Goal: Information Seeking & Learning: Learn about a topic

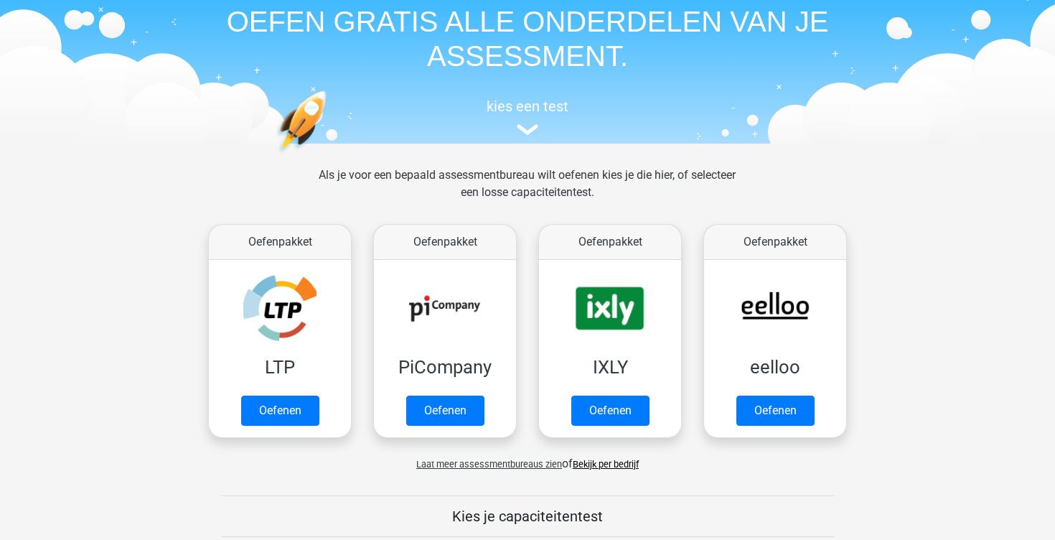
scroll to position [70, 0]
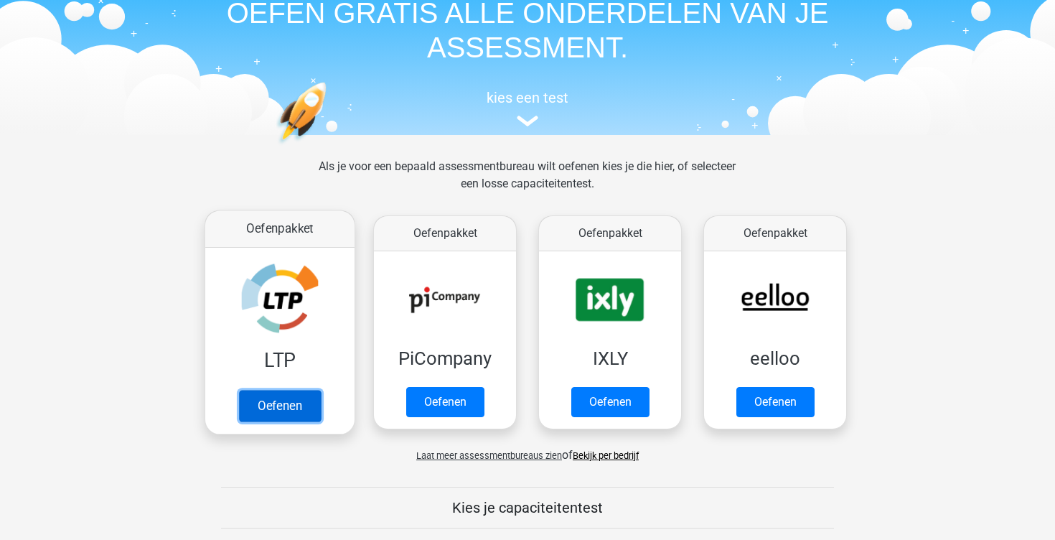
click at [282, 393] on link "Oefenen" at bounding box center [280, 406] width 82 height 32
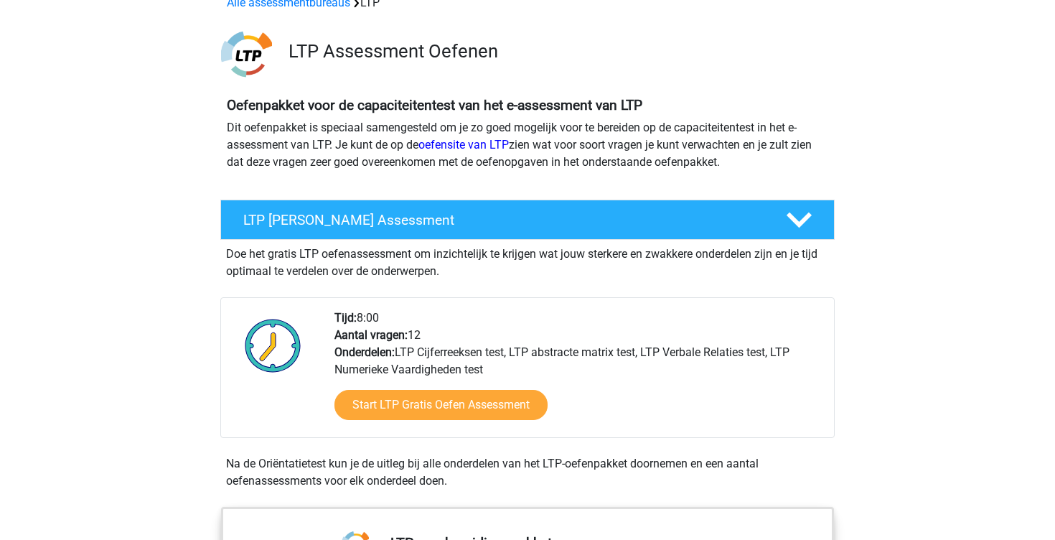
scroll to position [80, 0]
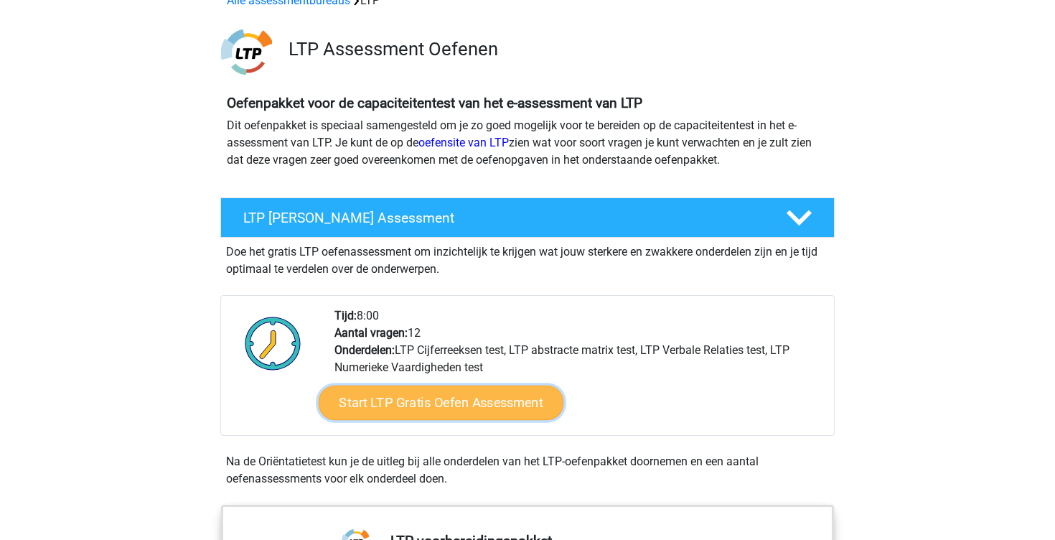
click at [365, 402] on link "Start LTP Gratis Oefen Assessment" at bounding box center [441, 402] width 245 height 34
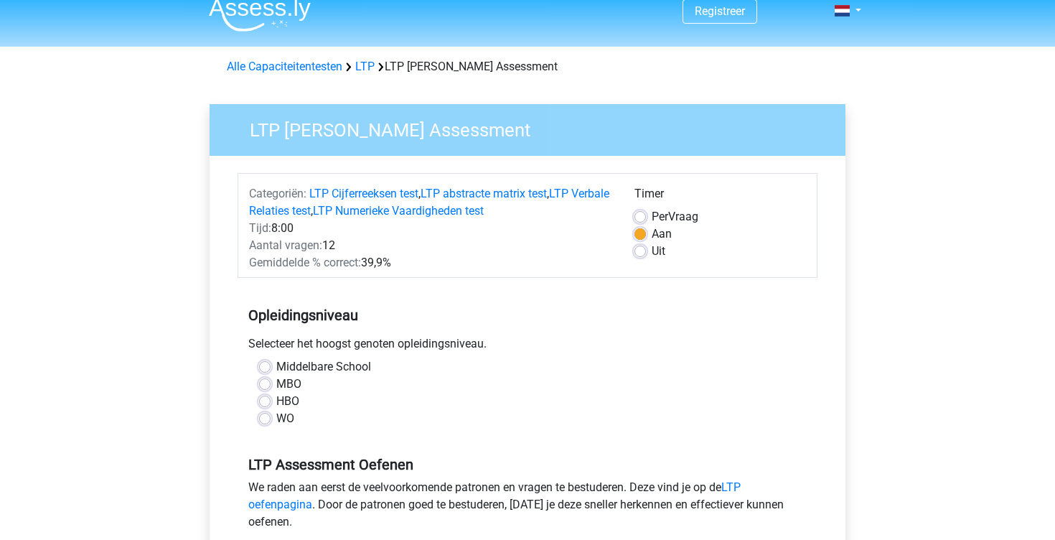
scroll to position [16, 0]
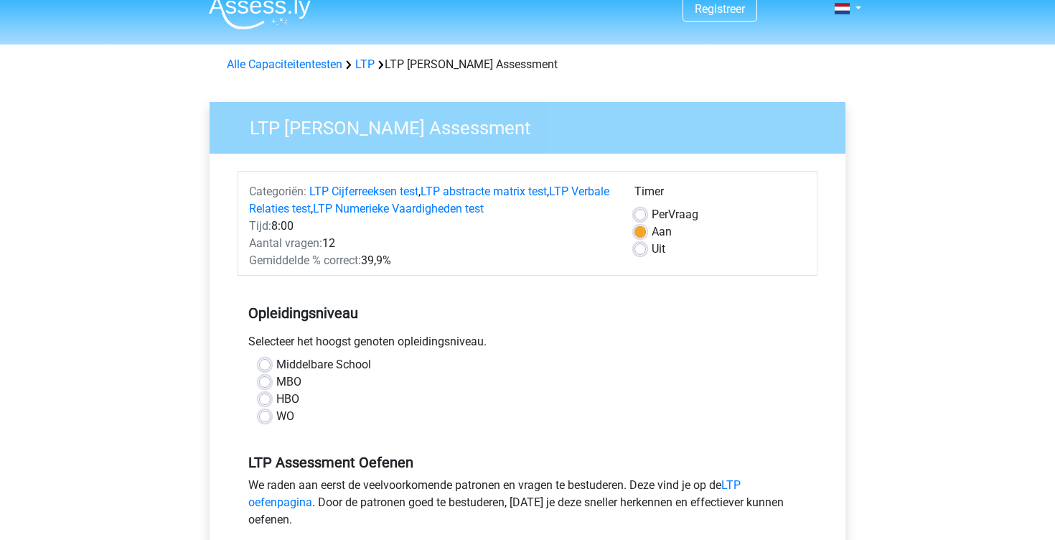
click at [276, 396] on label "HBO" at bounding box center [287, 398] width 23 height 17
click at [268, 396] on input "HBO" at bounding box center [264, 397] width 11 height 14
radio input "true"
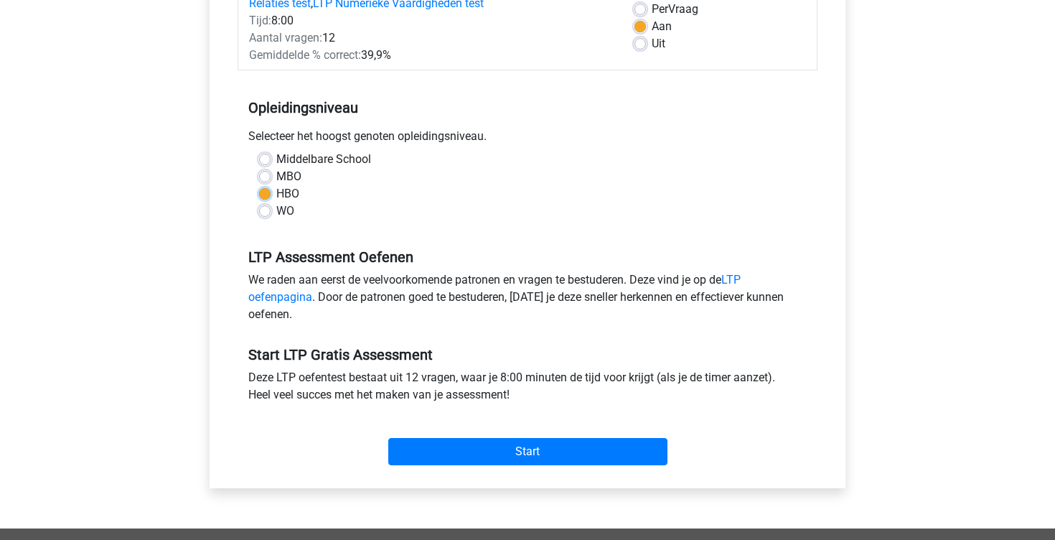
scroll to position [223, 0]
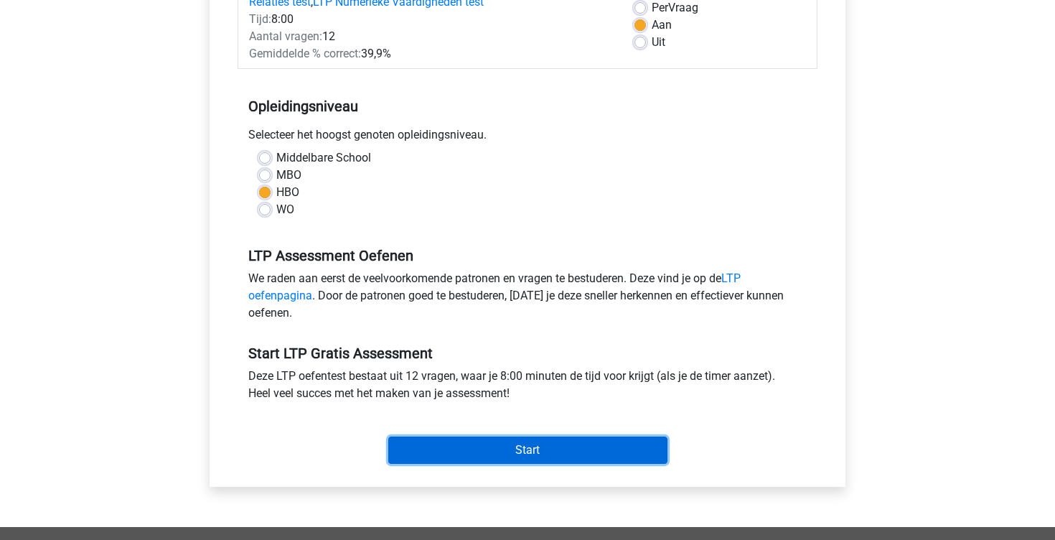
click at [454, 444] on input "Start" at bounding box center [527, 449] width 279 height 27
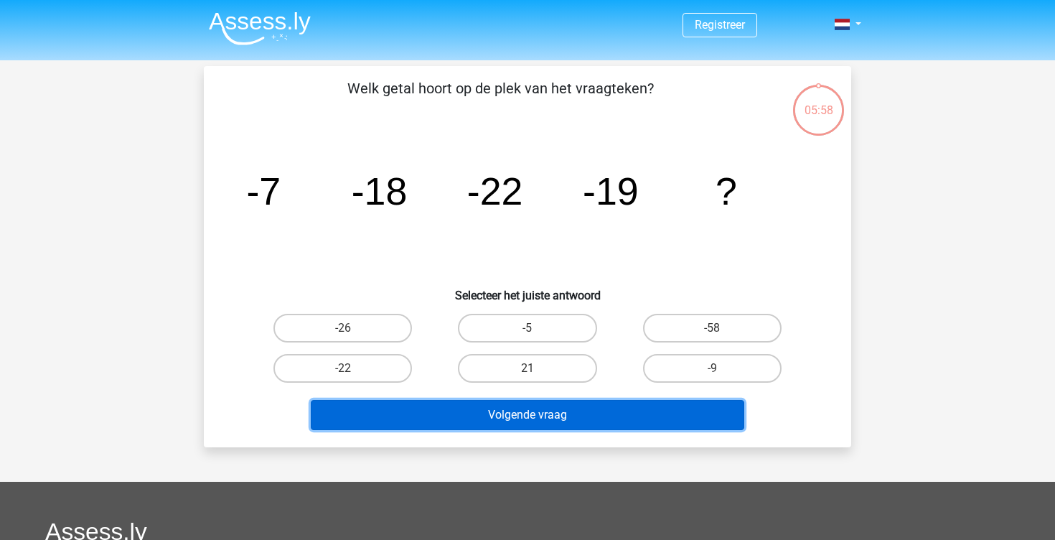
click at [595, 409] on button "Volgende vraag" at bounding box center [528, 415] width 434 height 30
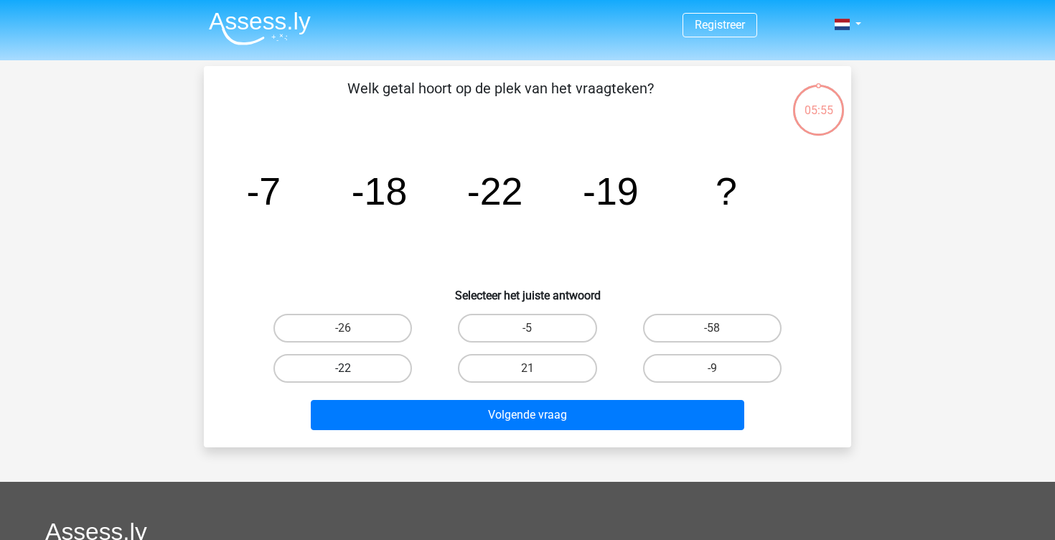
click at [300, 359] on label "-22" at bounding box center [342, 368] width 139 height 29
click at [343, 368] on input "-22" at bounding box center [347, 372] width 9 height 9
radio input "true"
click at [539, 328] on label "-5" at bounding box center [527, 328] width 139 height 29
click at [537, 328] on input "-5" at bounding box center [532, 332] width 9 height 9
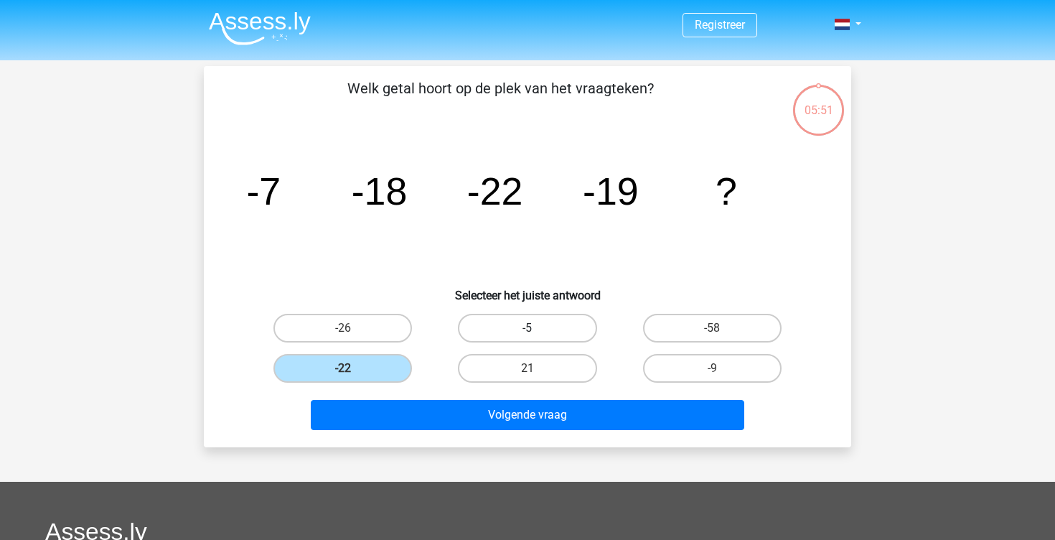
radio input "true"
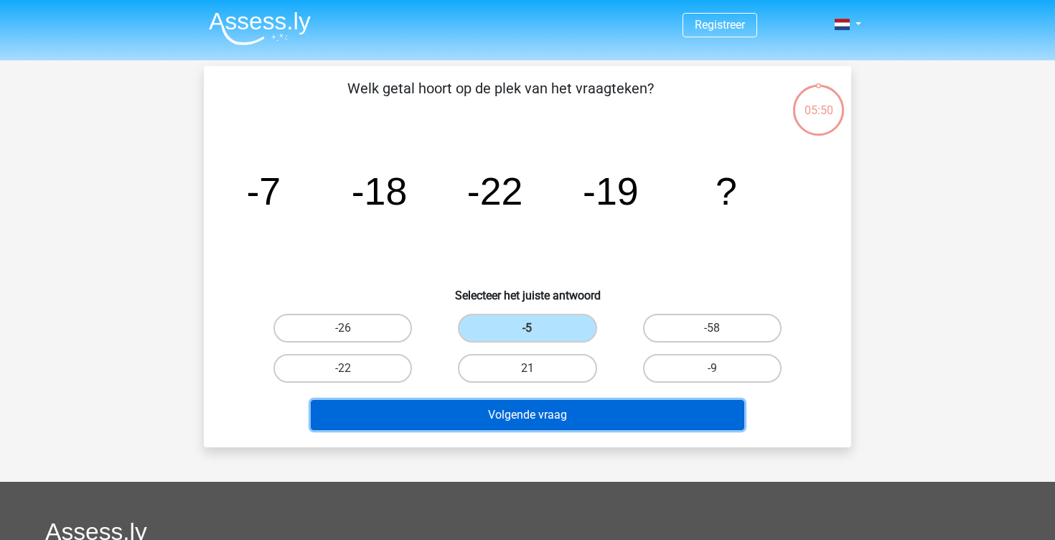
click at [531, 425] on button "Volgende vraag" at bounding box center [528, 415] width 434 height 30
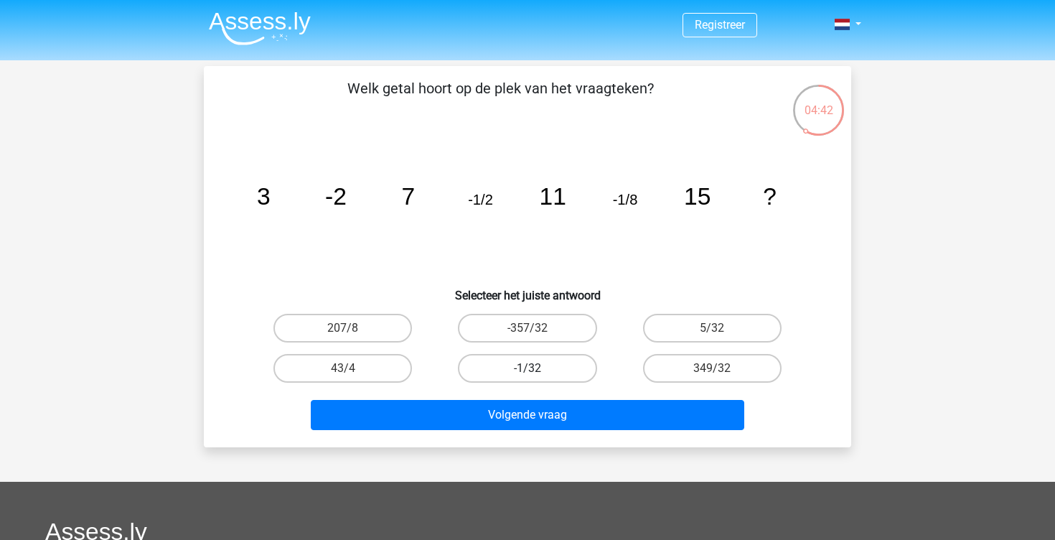
click at [558, 362] on label "-1/32" at bounding box center [527, 368] width 139 height 29
click at [537, 368] on input "-1/32" at bounding box center [532, 372] width 9 height 9
radio input "true"
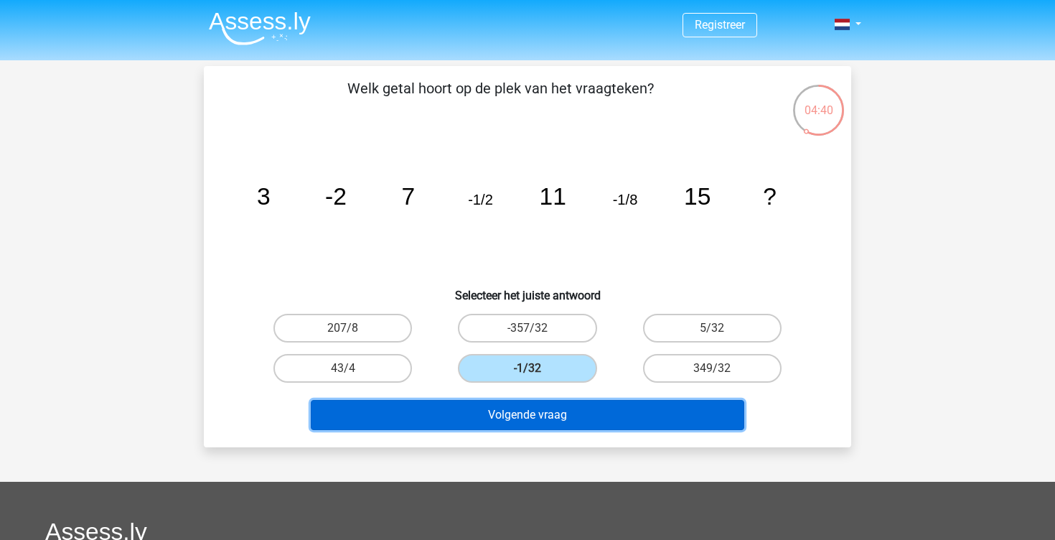
click at [551, 413] on button "Volgende vraag" at bounding box center [528, 415] width 434 height 30
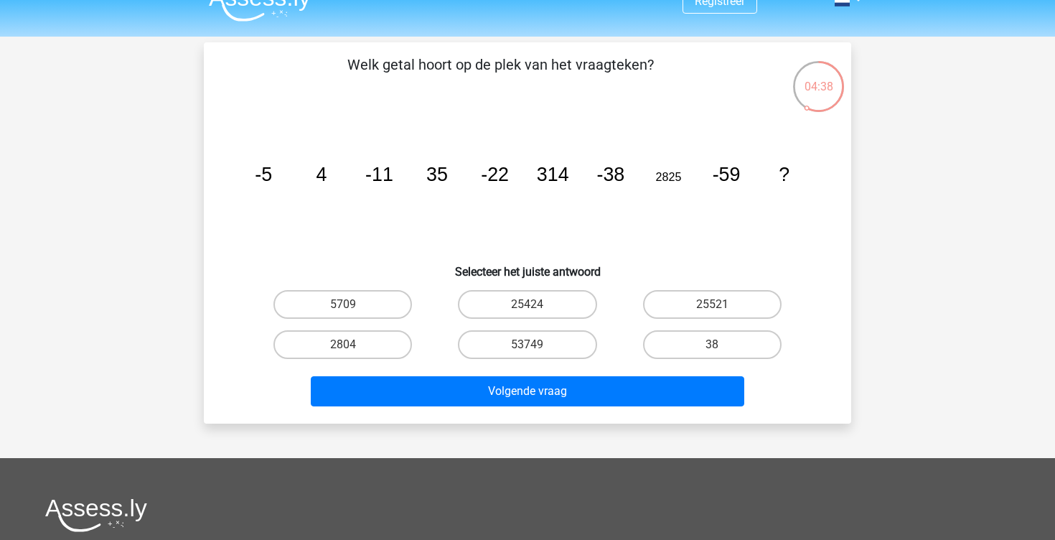
scroll to position [17, 0]
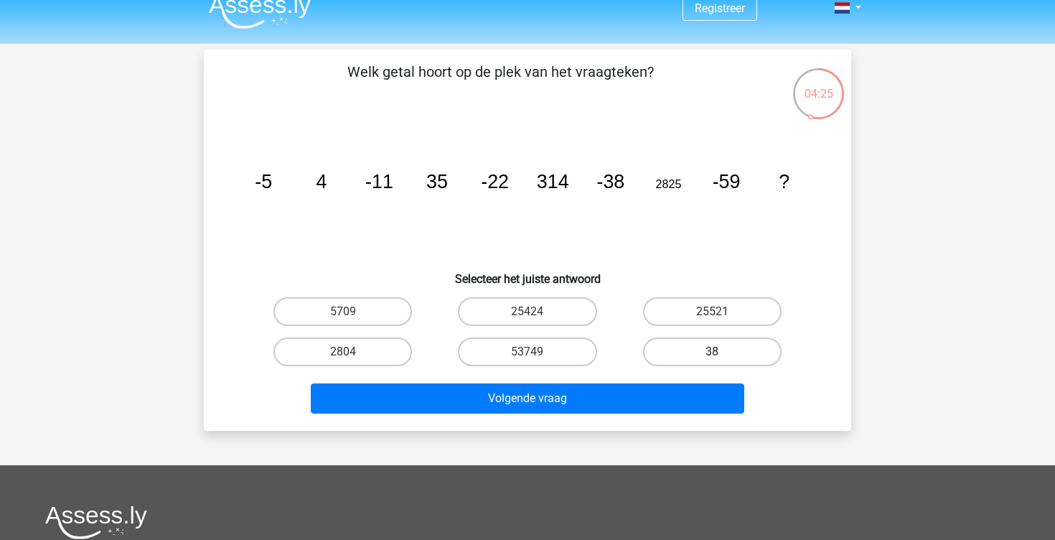
click at [663, 353] on label "38" at bounding box center [712, 351] width 139 height 29
click at [712, 353] on input "38" at bounding box center [716, 356] width 9 height 9
radio input "true"
click at [555, 309] on label "25424" at bounding box center [527, 311] width 139 height 29
click at [537, 312] on input "25424" at bounding box center [532, 316] width 9 height 9
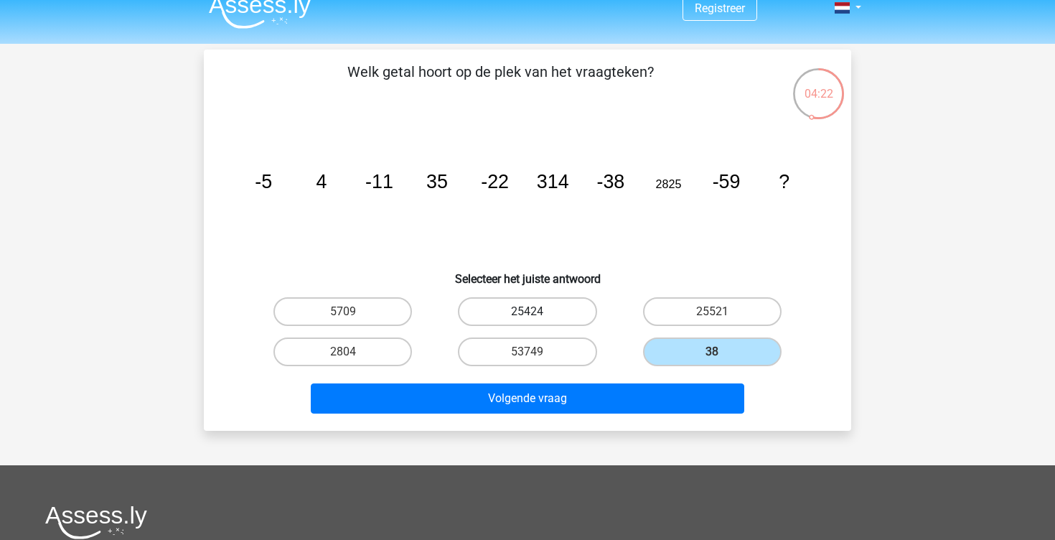
radio input "true"
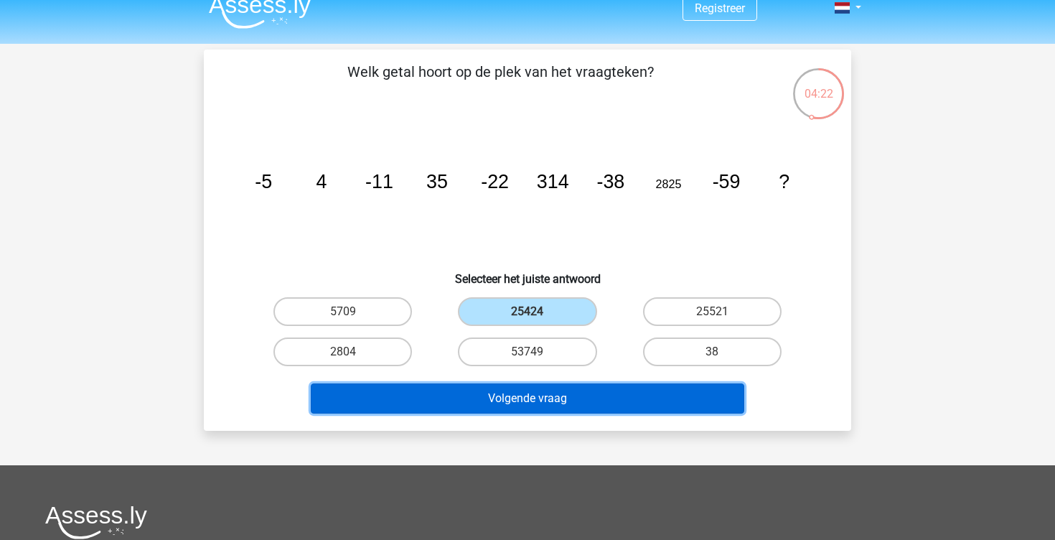
click at [550, 393] on button "Volgende vraag" at bounding box center [528, 398] width 434 height 30
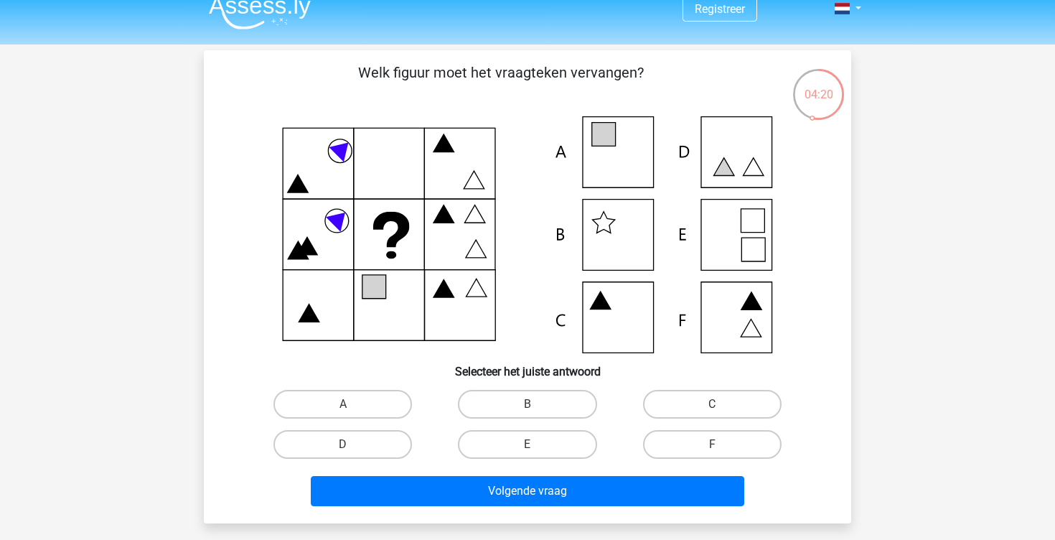
scroll to position [15, 0]
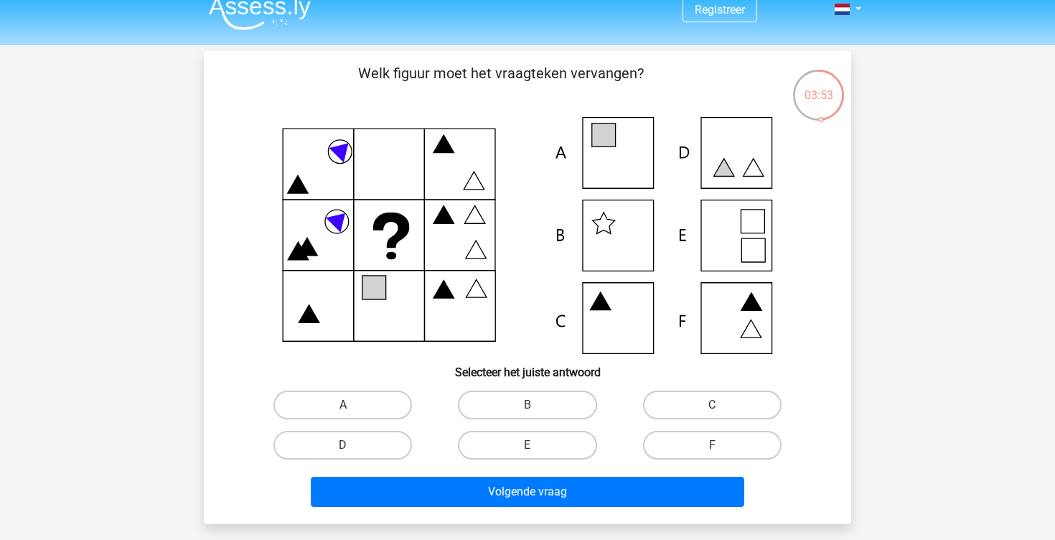
click at [337, 398] on label "A" at bounding box center [342, 404] width 139 height 29
click at [343, 405] on input "A" at bounding box center [347, 409] width 9 height 9
radio input "true"
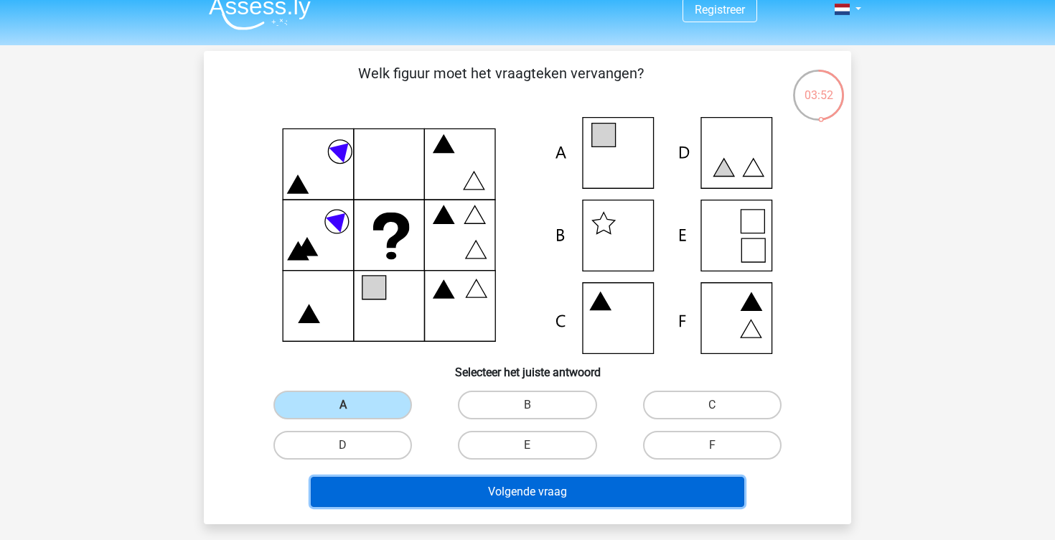
click at [429, 485] on button "Volgende vraag" at bounding box center [528, 492] width 434 height 30
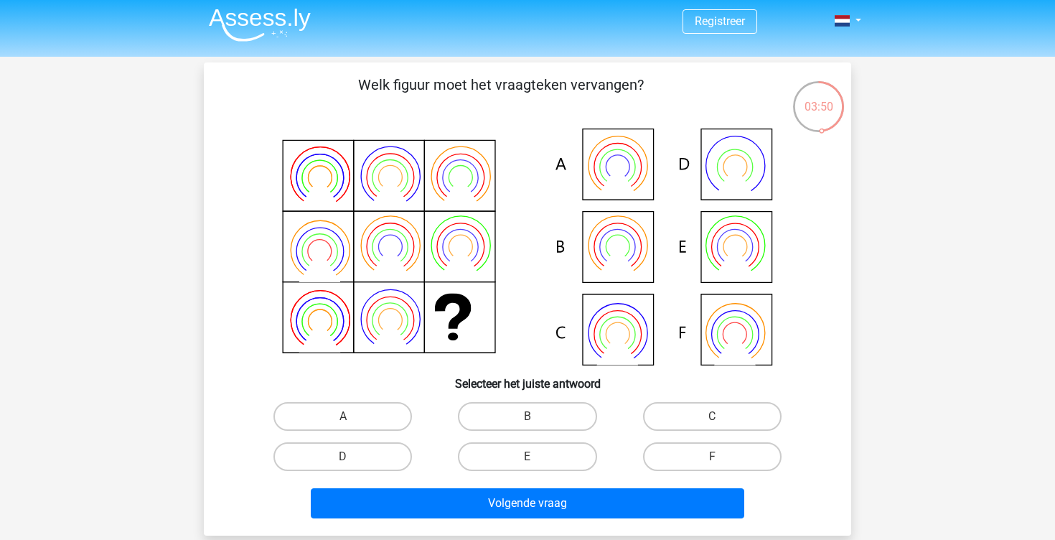
scroll to position [0, 0]
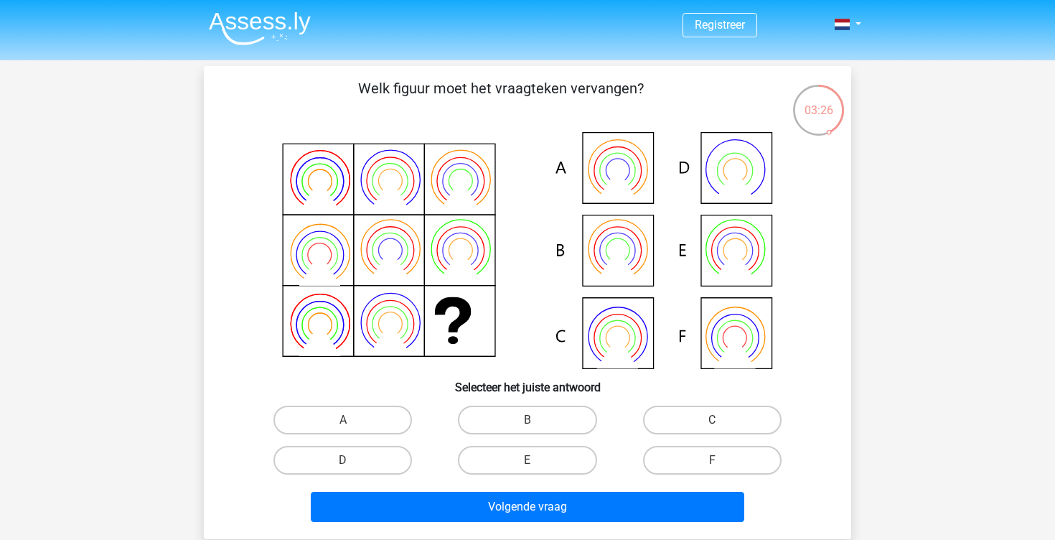
click at [612, 252] on icon at bounding box center [527, 250] width 579 height 237
click at [556, 418] on label "B" at bounding box center [527, 420] width 139 height 29
click at [537, 420] on input "B" at bounding box center [532, 424] width 9 height 9
radio input "true"
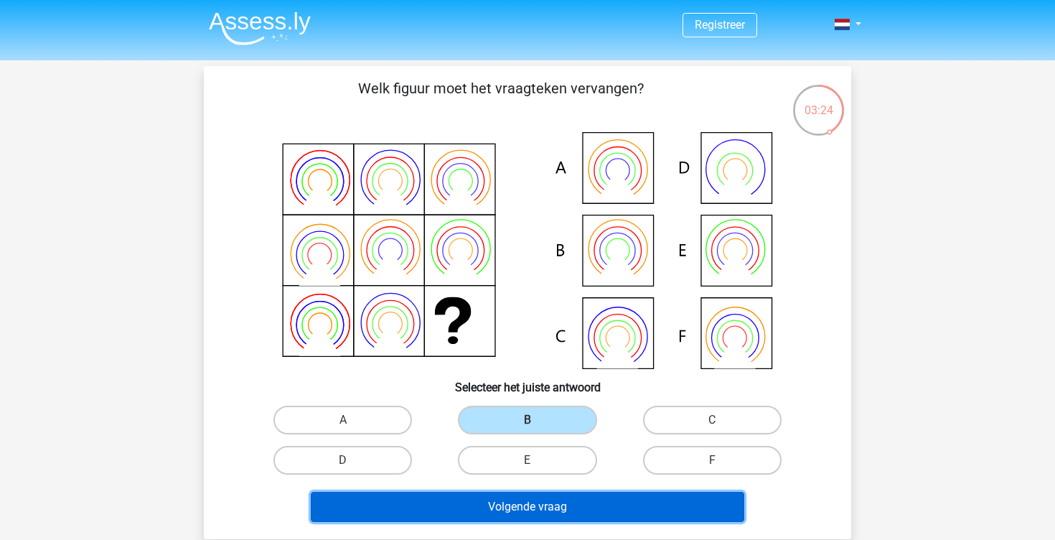
click at [554, 513] on button "Volgende vraag" at bounding box center [528, 507] width 434 height 30
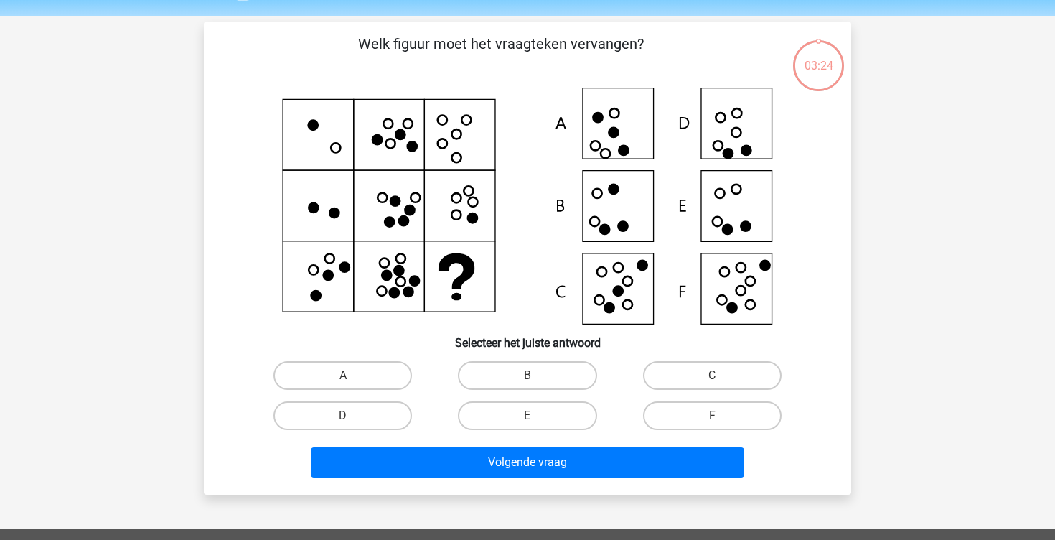
scroll to position [39, 0]
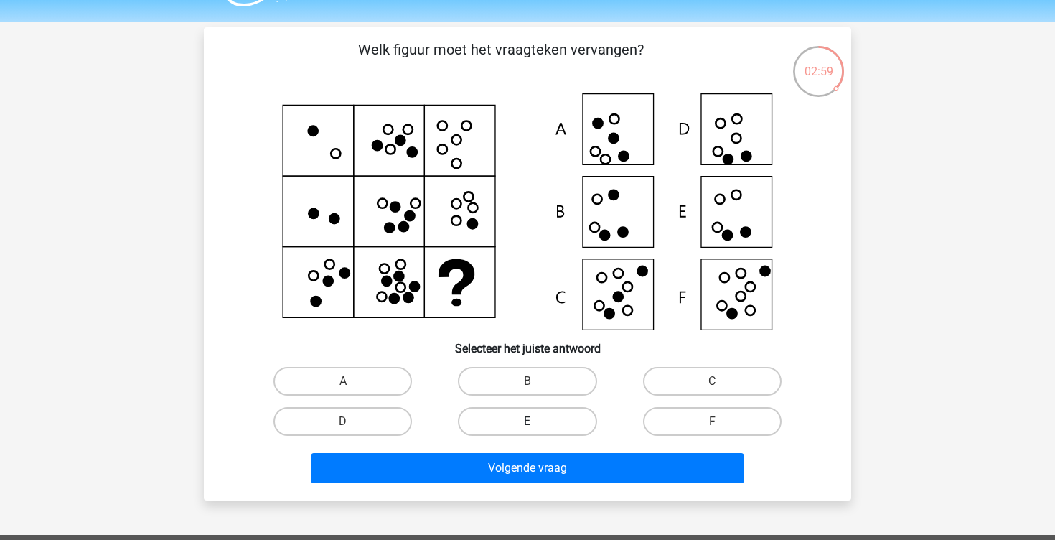
click at [541, 426] on label "E" at bounding box center [527, 421] width 139 height 29
click at [537, 426] on input "E" at bounding box center [532, 425] width 9 height 9
radio input "true"
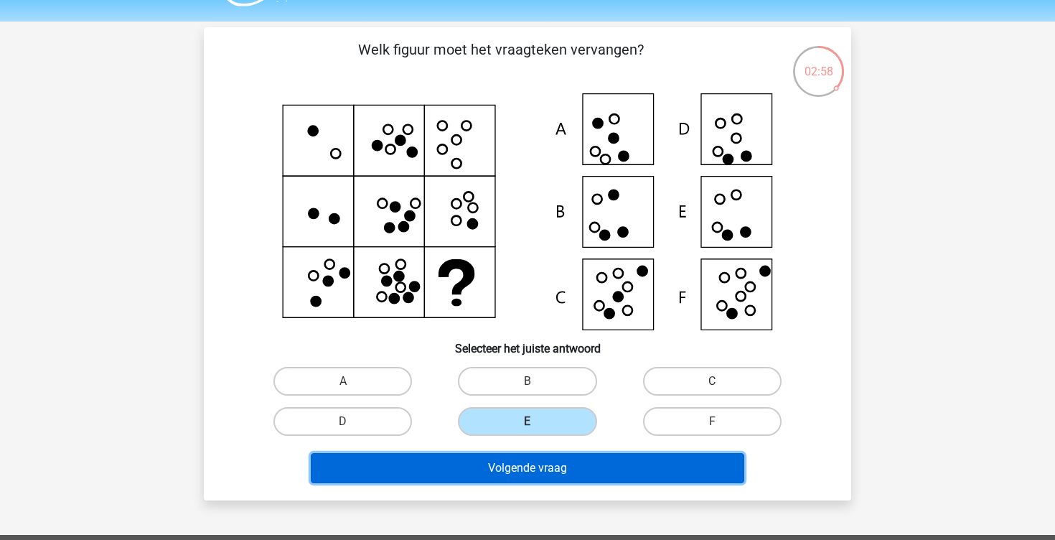
click at [548, 468] on button "Volgende vraag" at bounding box center [528, 468] width 434 height 30
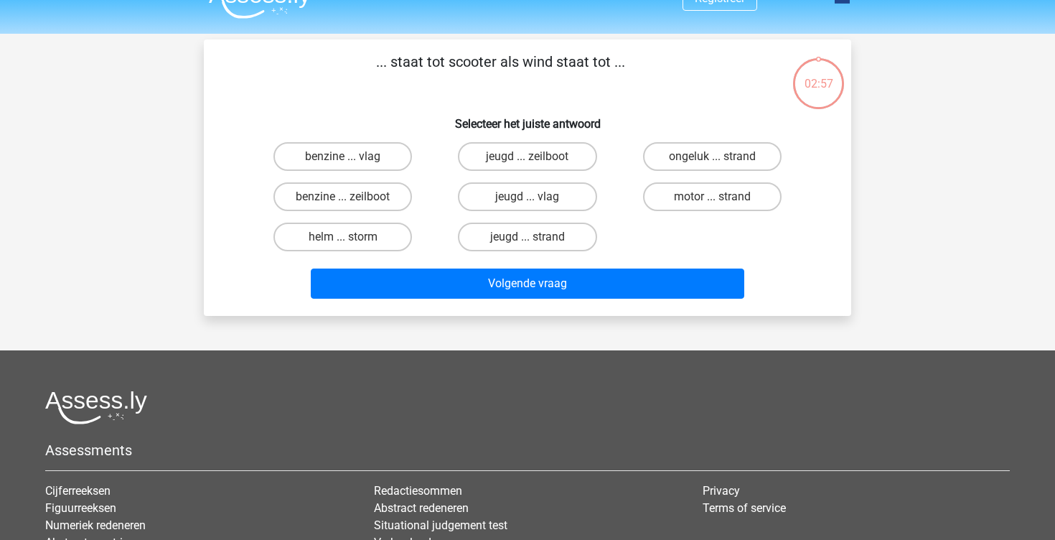
scroll to position [0, 0]
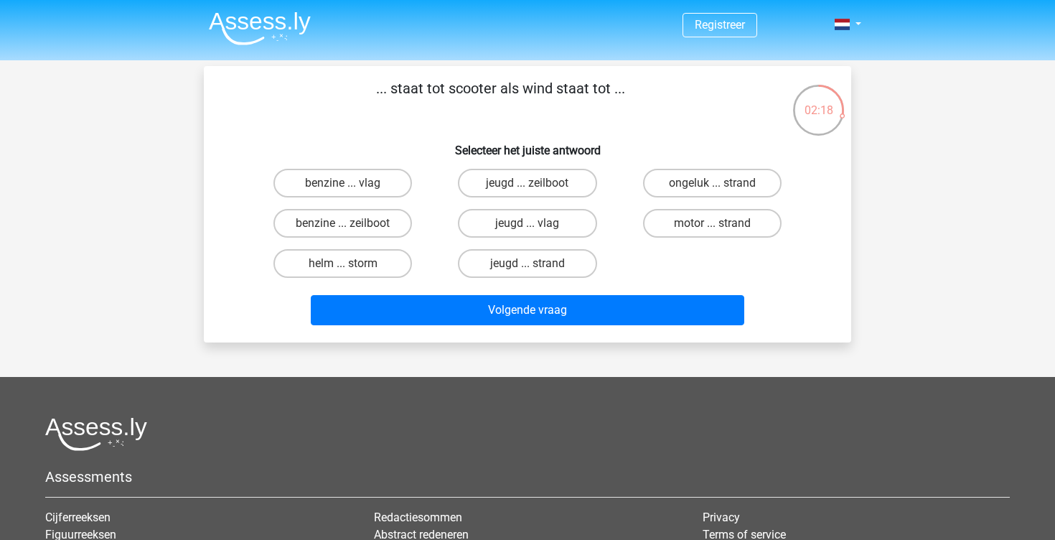
click at [349, 227] on input "benzine ... zeilboot" at bounding box center [347, 227] width 9 height 9
radio input "true"
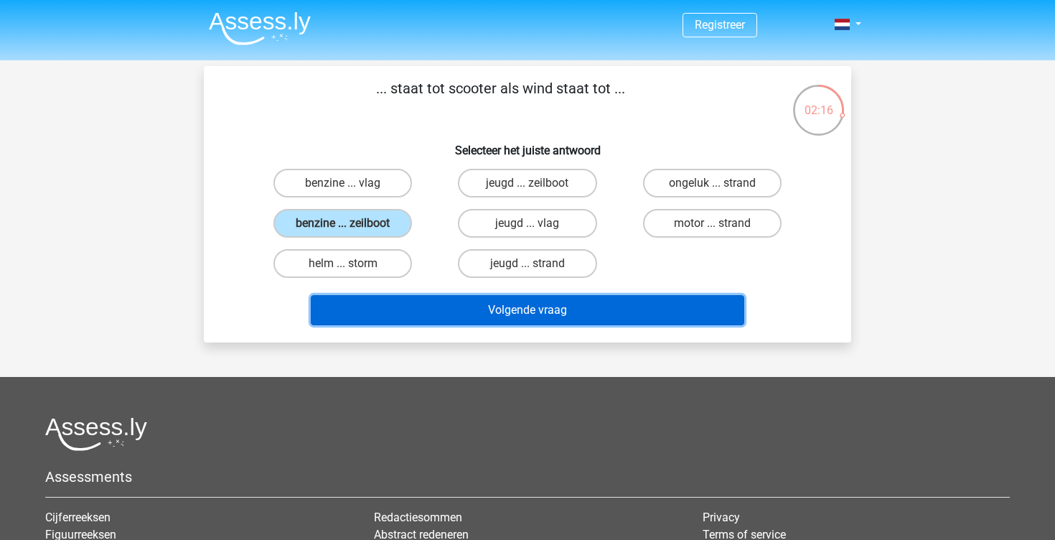
click at [446, 311] on button "Volgende vraag" at bounding box center [528, 310] width 434 height 30
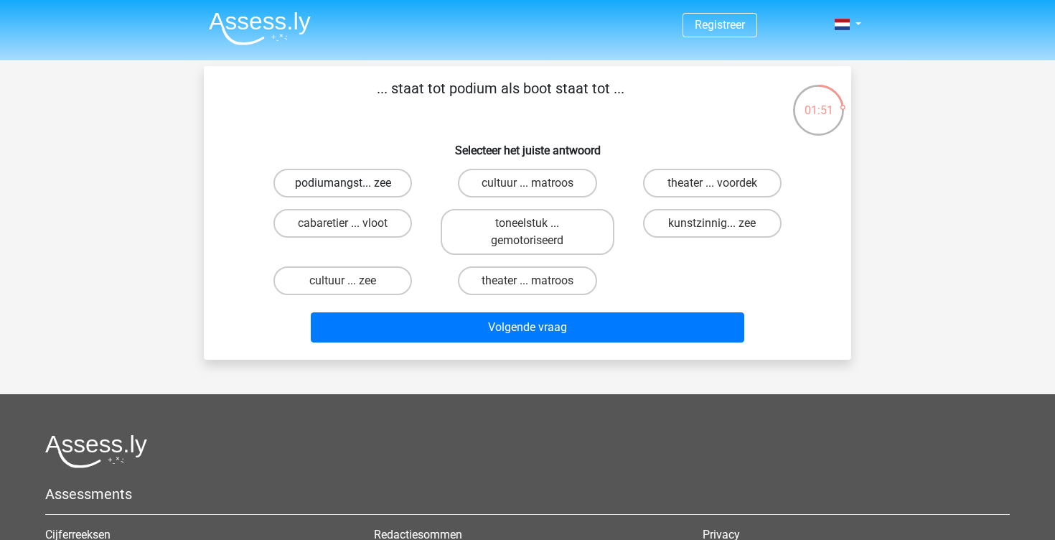
click at [395, 180] on label "podiumangst... zee" at bounding box center [342, 183] width 139 height 29
click at [352, 183] on input "podiumangst... zee" at bounding box center [347, 187] width 9 height 9
radio input "true"
click at [391, 214] on label "cabaretier ... vloot" at bounding box center [342, 223] width 139 height 29
click at [352, 223] on input "cabaretier ... vloot" at bounding box center [347, 227] width 9 height 9
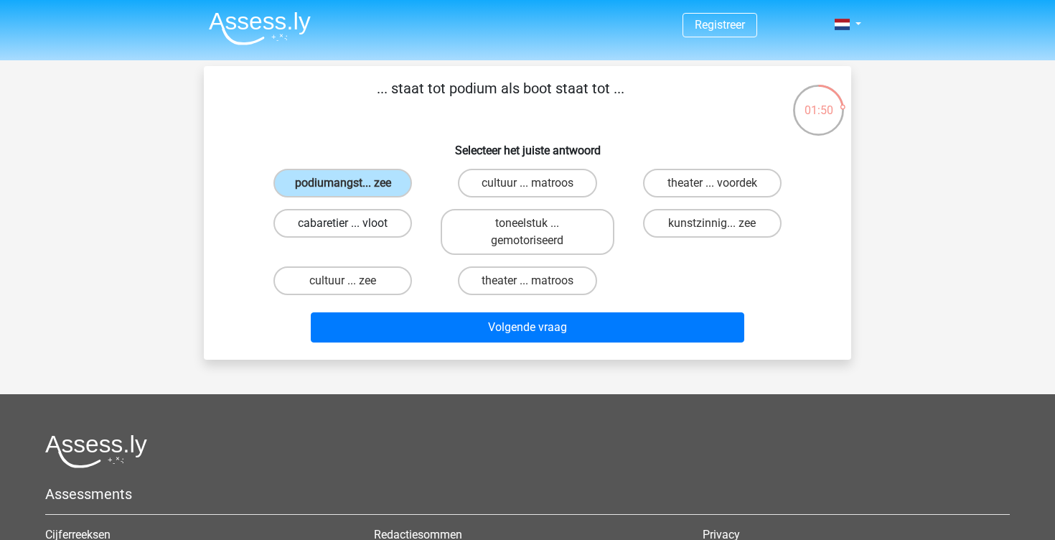
radio input "true"
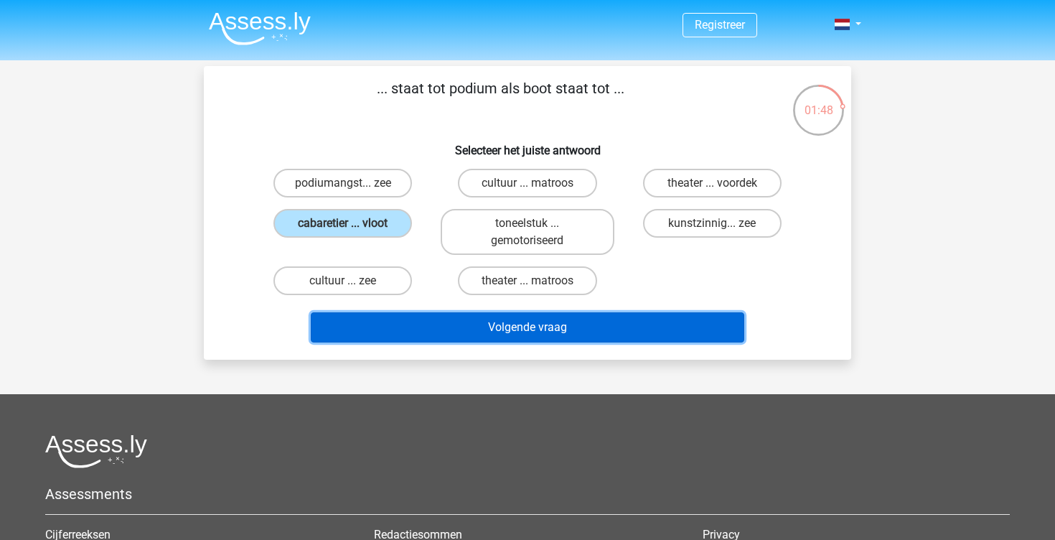
click at [454, 328] on button "Volgende vraag" at bounding box center [528, 327] width 434 height 30
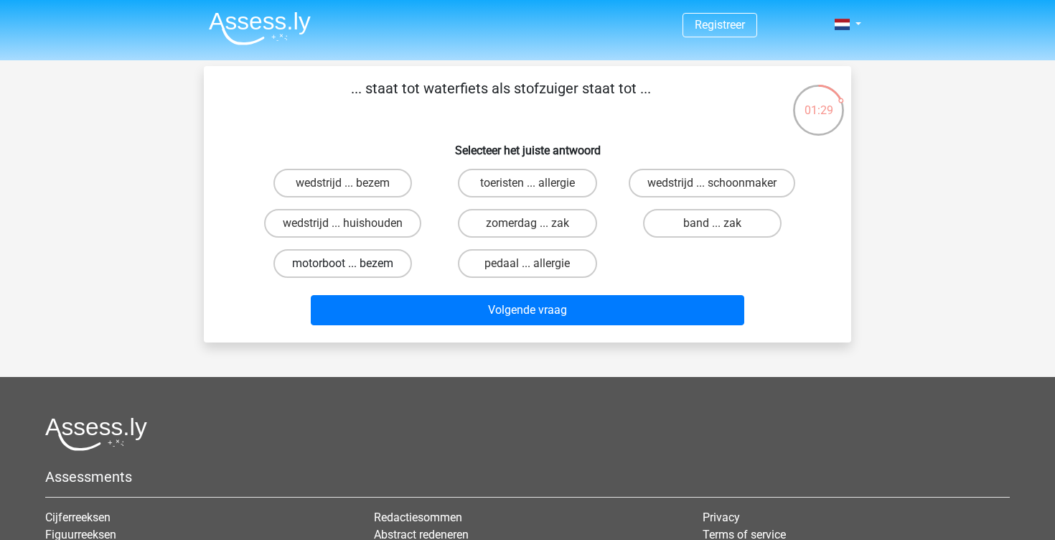
click at [406, 273] on label "motorboot ... bezem" at bounding box center [342, 263] width 139 height 29
click at [352, 273] on input "motorboot ... bezem" at bounding box center [347, 267] width 9 height 9
radio input "true"
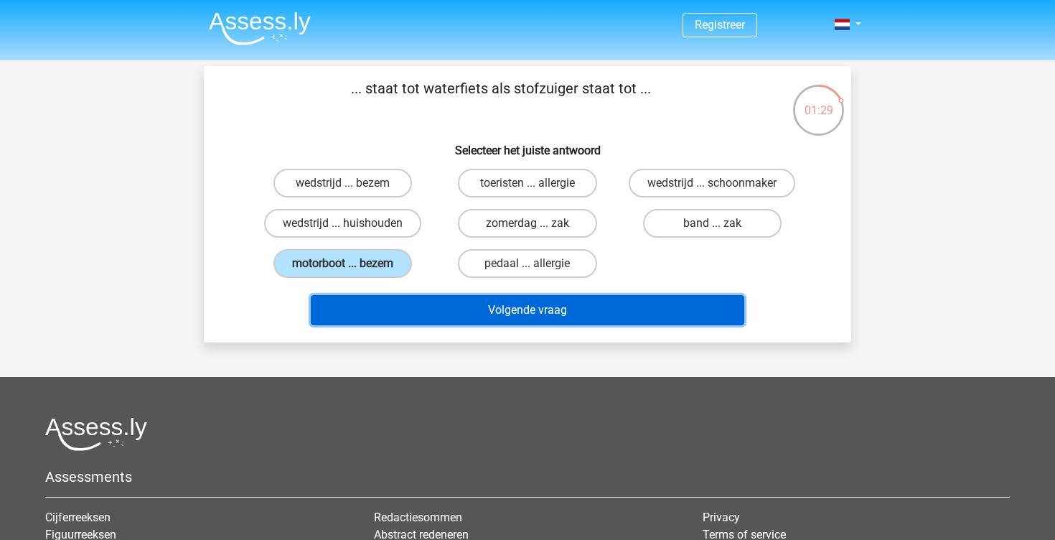
click at [479, 319] on button "Volgende vraag" at bounding box center [528, 310] width 434 height 30
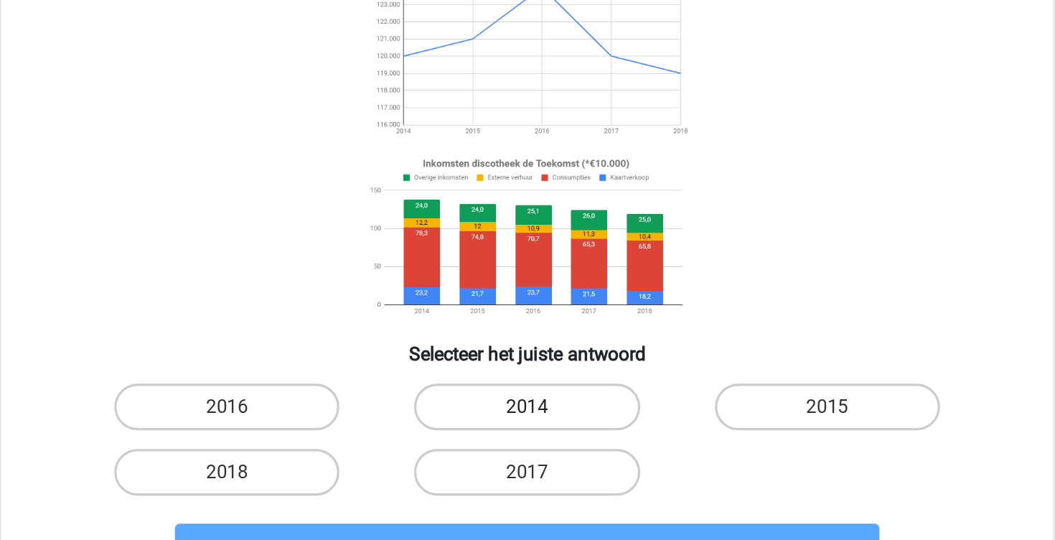
click at [505, 410] on label "2014" at bounding box center [527, 420] width 139 height 29
click at [528, 420] on input "2014" at bounding box center [532, 424] width 9 height 9
radio input "true"
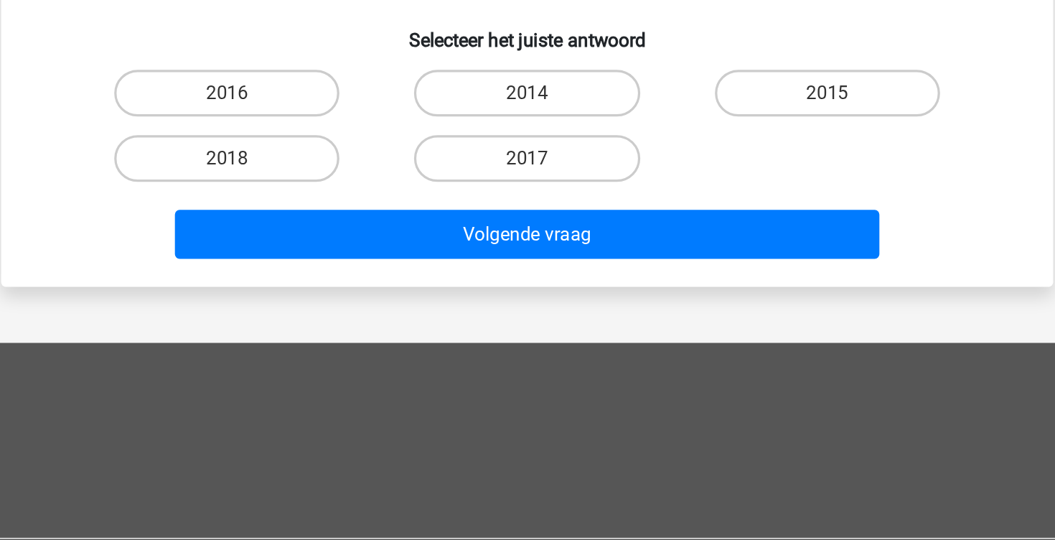
scroll to position [164, 0]
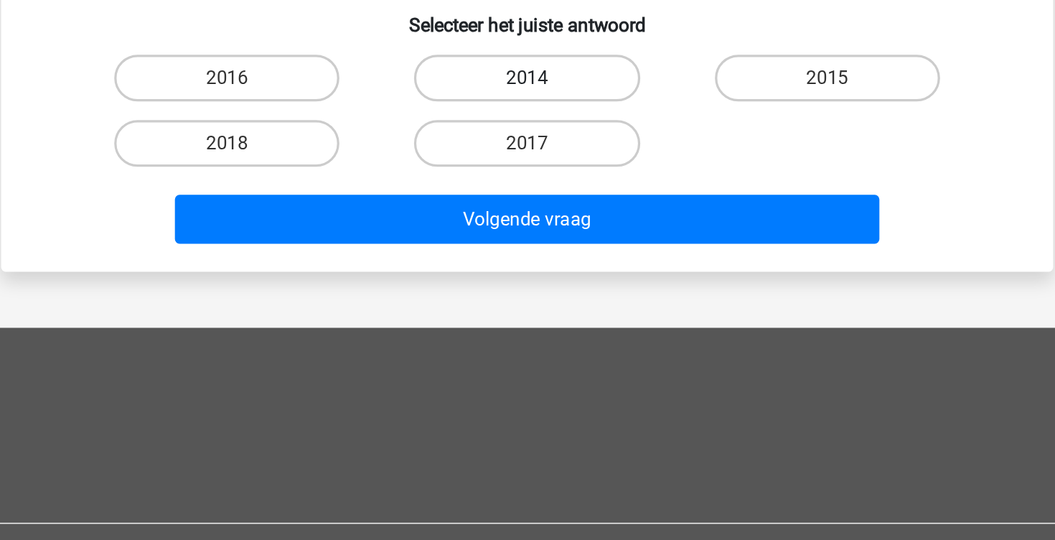
click at [529, 266] on label "2014" at bounding box center [527, 255] width 139 height 29
click at [529, 265] on input "2014" at bounding box center [532, 260] width 9 height 9
radio input "true"
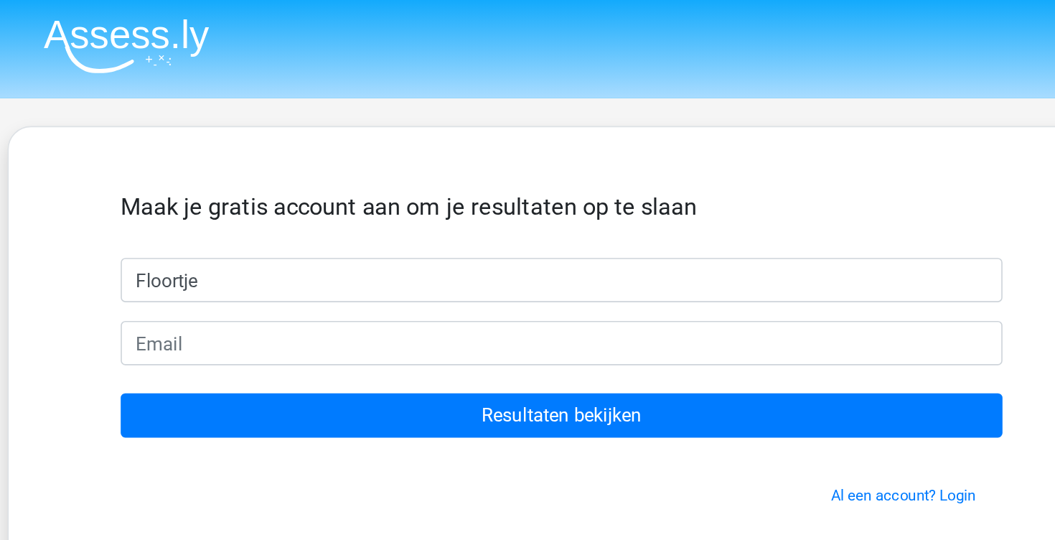
type input "Floortje"
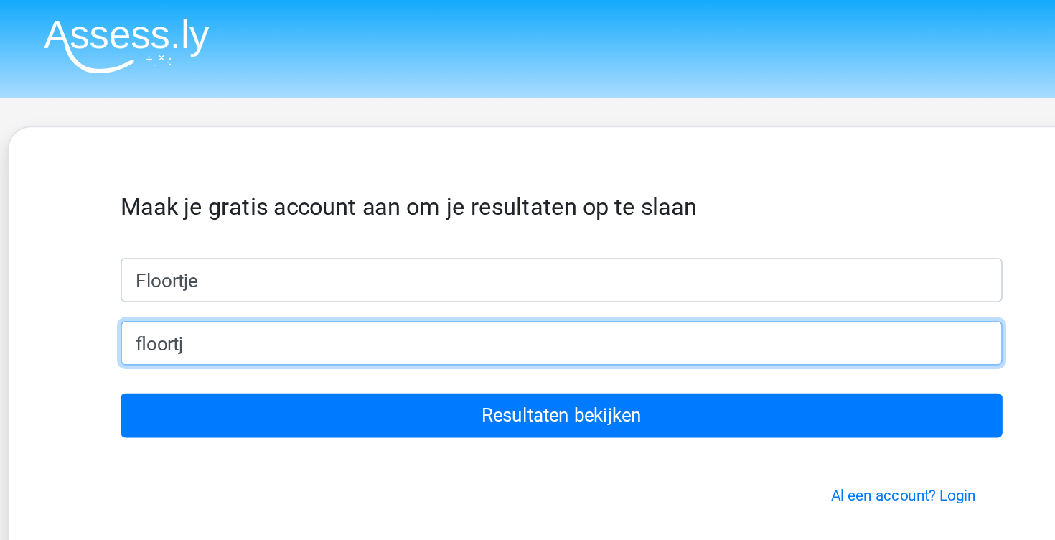
click at [370, 223] on input "floortj" at bounding box center [527, 210] width 543 height 27
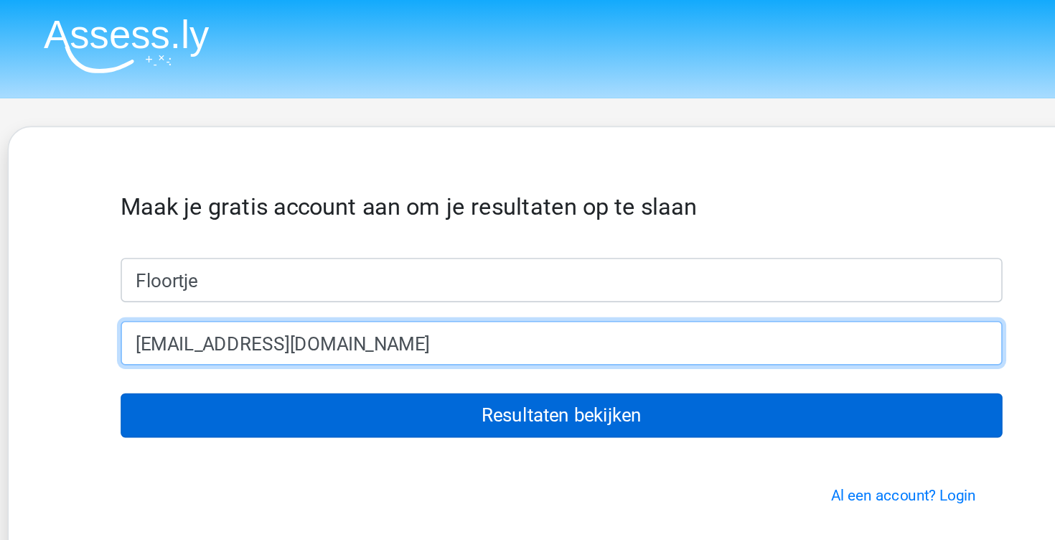
type input "[EMAIL_ADDRESS][DOMAIN_NAME]"
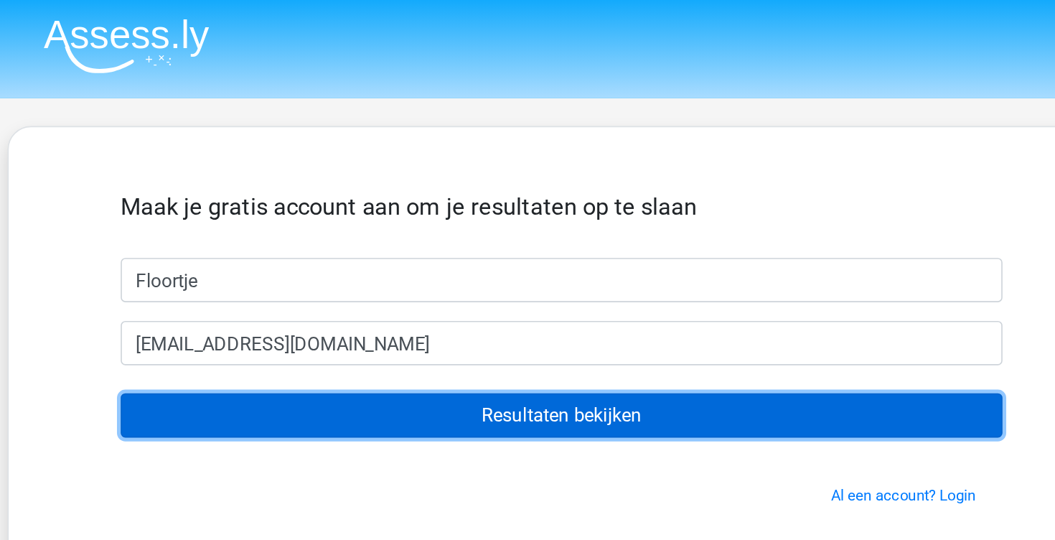
click at [426, 248] on input "Resultaten bekijken" at bounding box center [527, 255] width 543 height 27
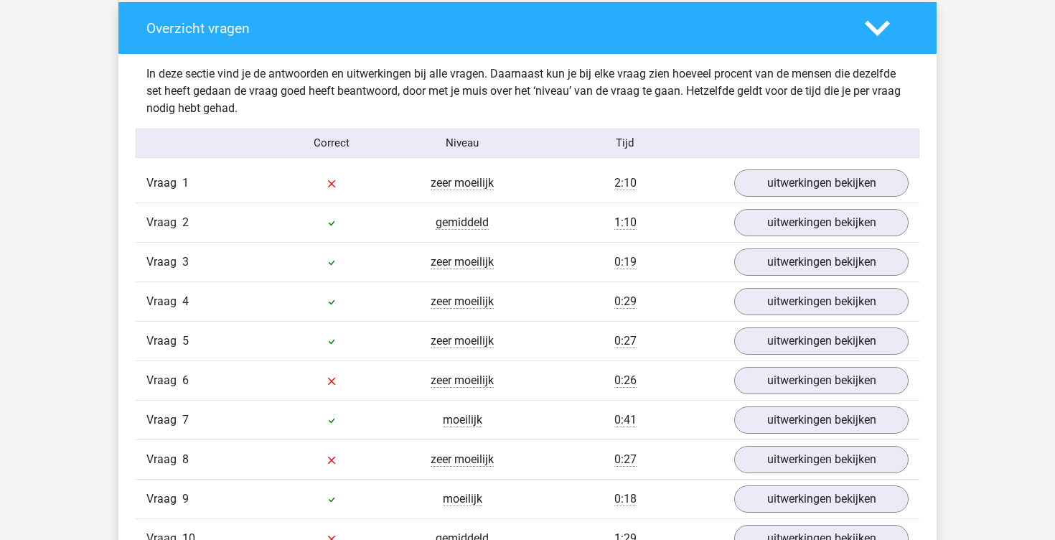
scroll to position [1437, 0]
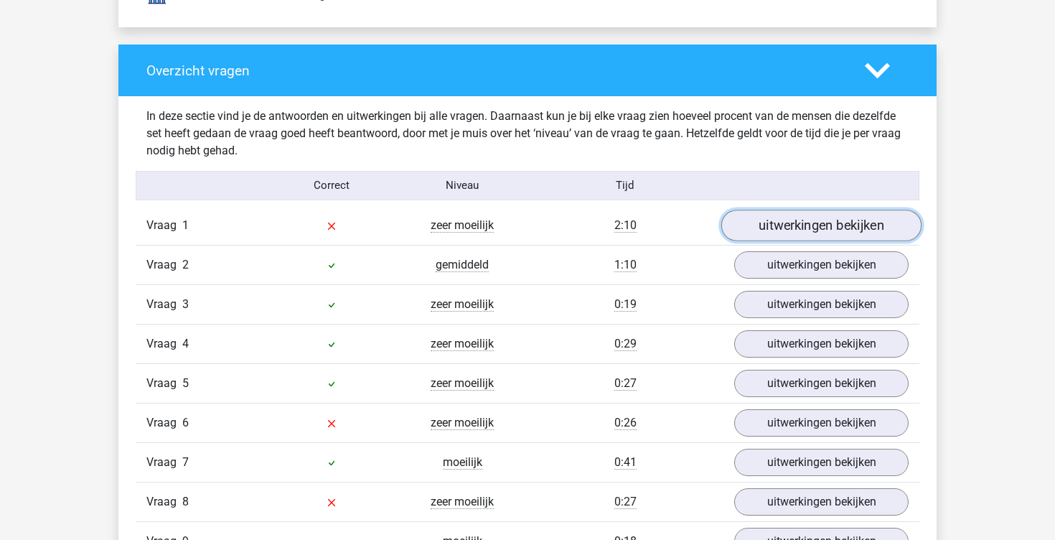
click at [785, 220] on link "uitwerkingen bekijken" at bounding box center [821, 226] width 200 height 32
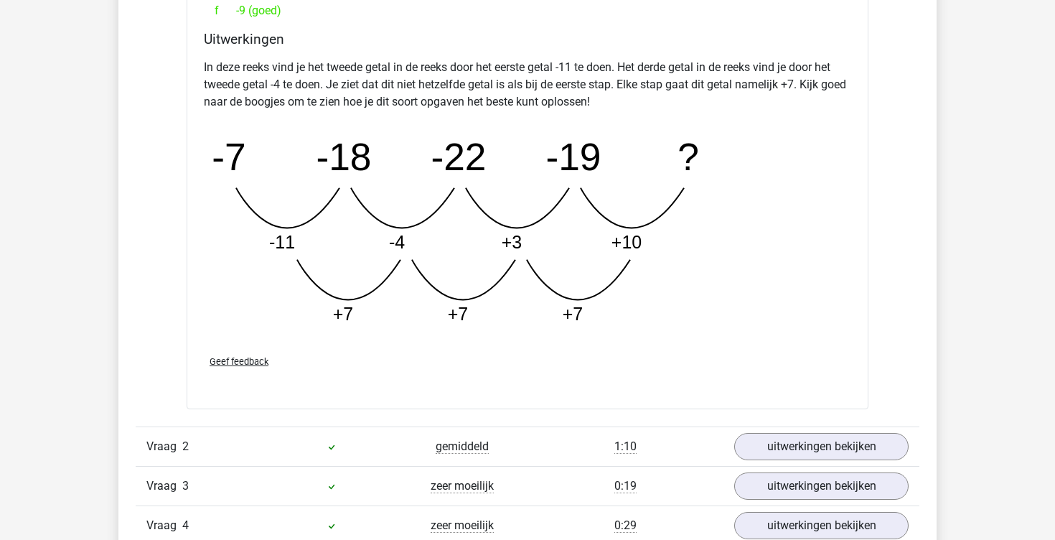
scroll to position [1955, 0]
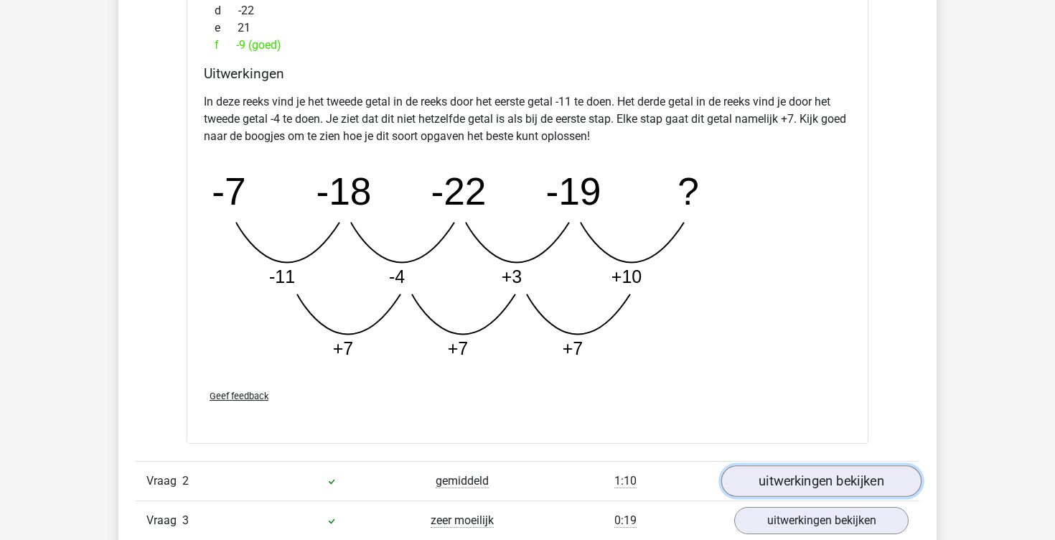
click at [777, 487] on link "uitwerkingen bekijken" at bounding box center [821, 481] width 200 height 32
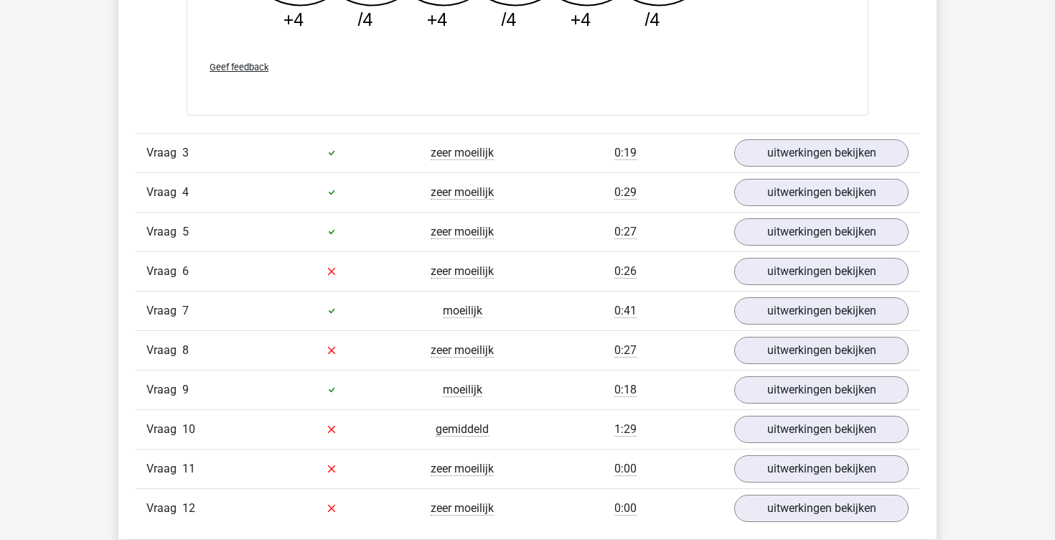
scroll to position [3010, 0]
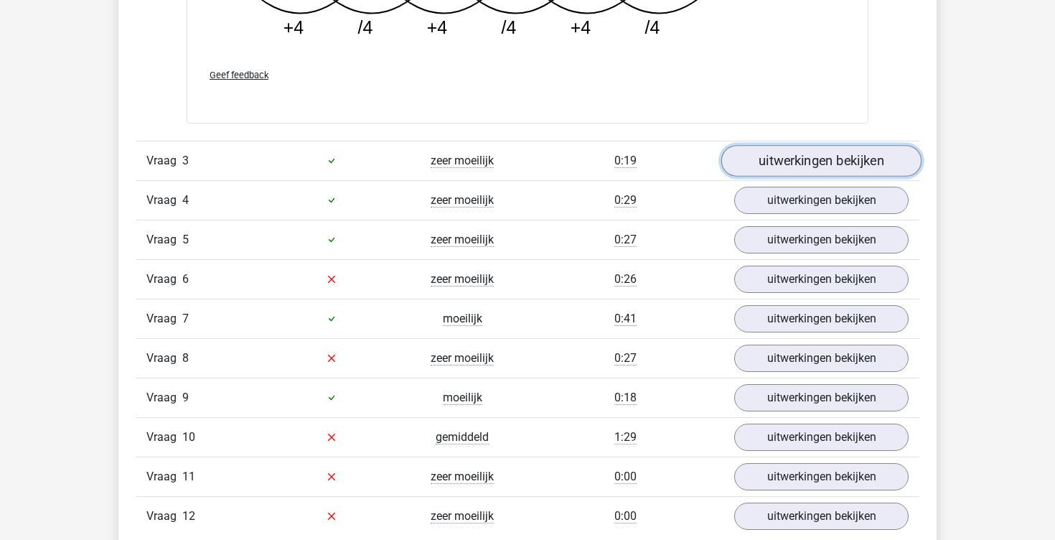
click at [843, 155] on link "uitwerkingen bekijken" at bounding box center [821, 161] width 200 height 32
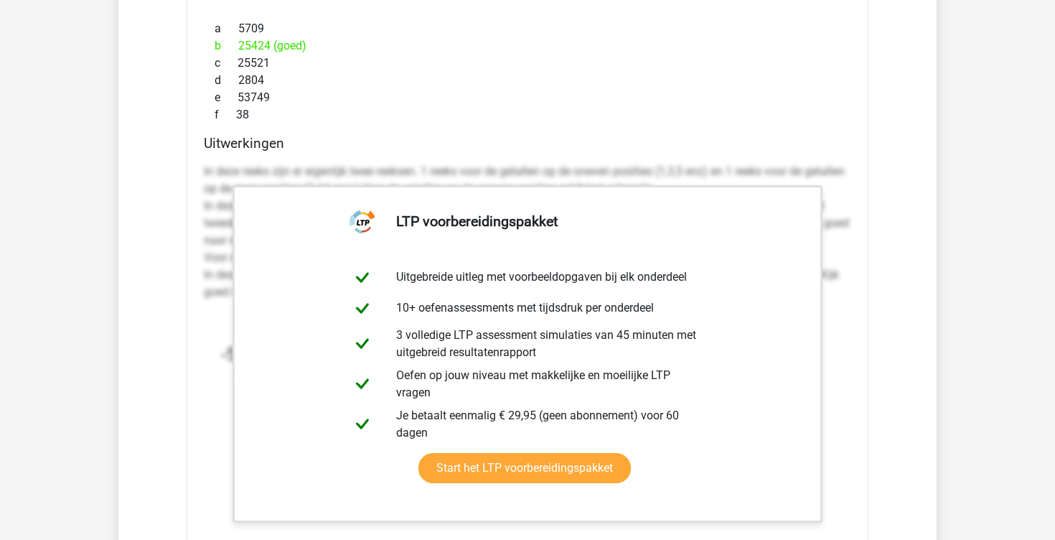
scroll to position [3372, 0]
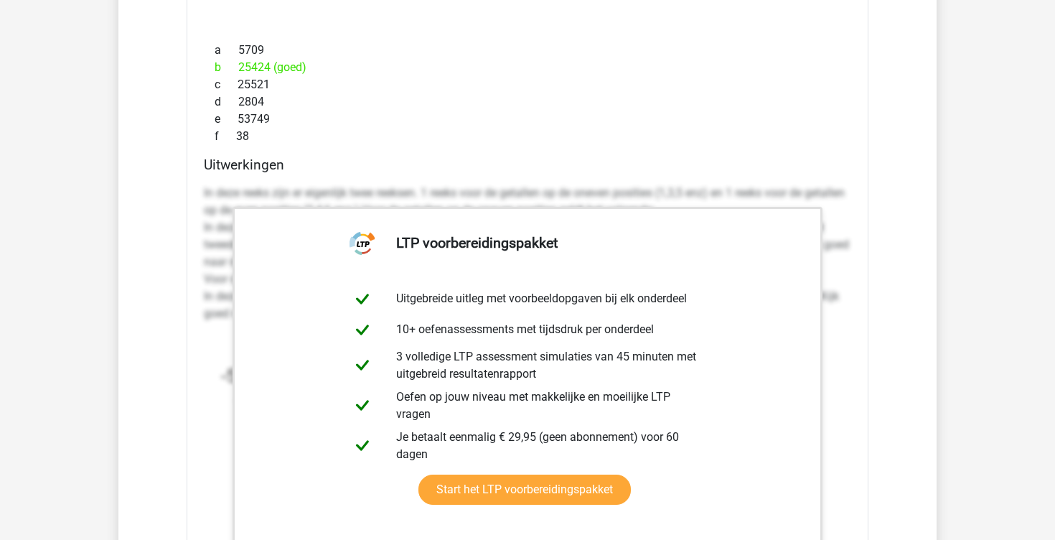
click at [844, 248] on p "In deze reeks zijn er eigenlijk twee reeksen. 1 reeks voor de getallen op de on…" at bounding box center [527, 253] width 647 height 138
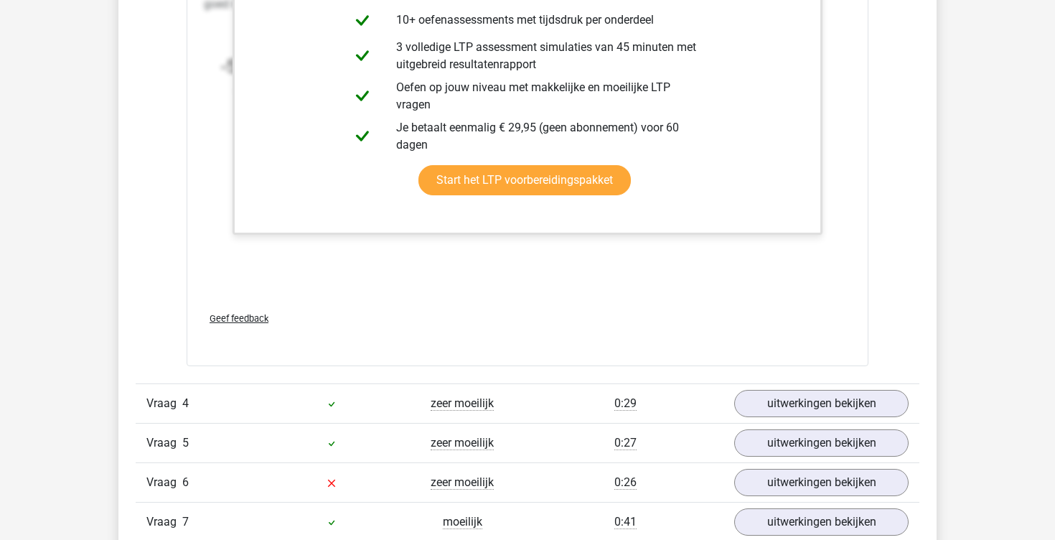
scroll to position [3883, 0]
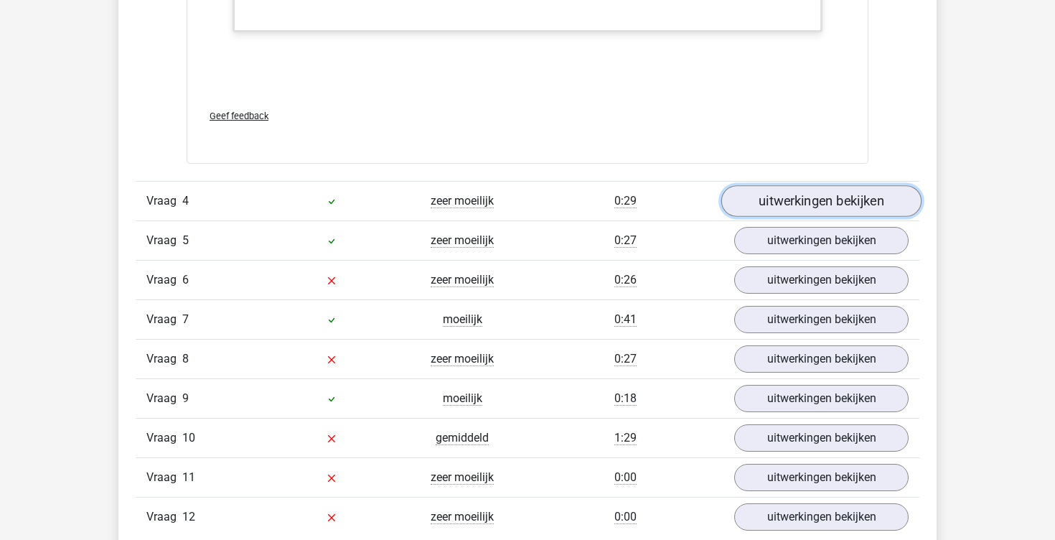
click at [810, 197] on link "uitwerkingen bekijken" at bounding box center [821, 202] width 200 height 32
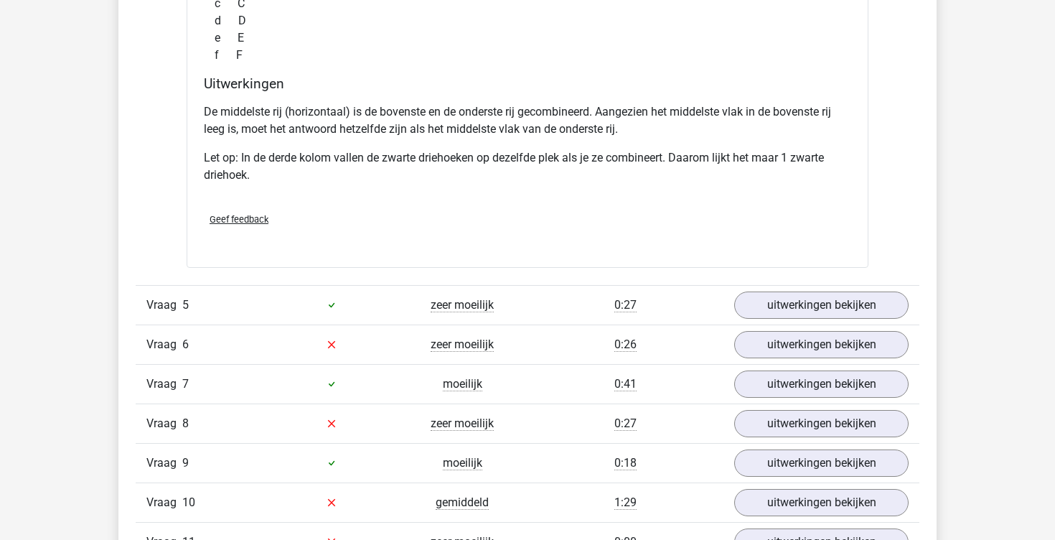
scroll to position [4511, 0]
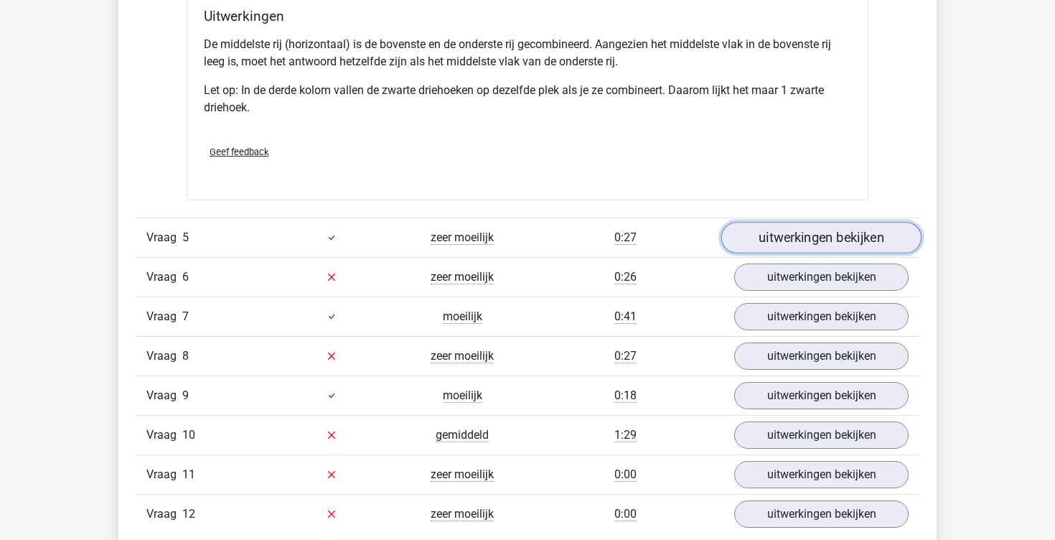
click at [801, 235] on link "uitwerkingen bekijken" at bounding box center [821, 238] width 200 height 32
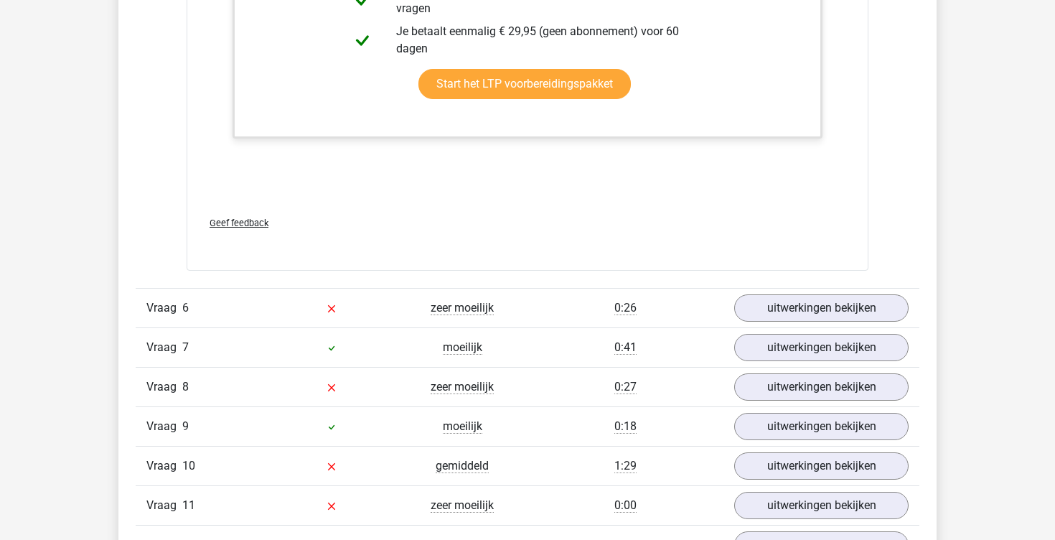
scroll to position [5450, 0]
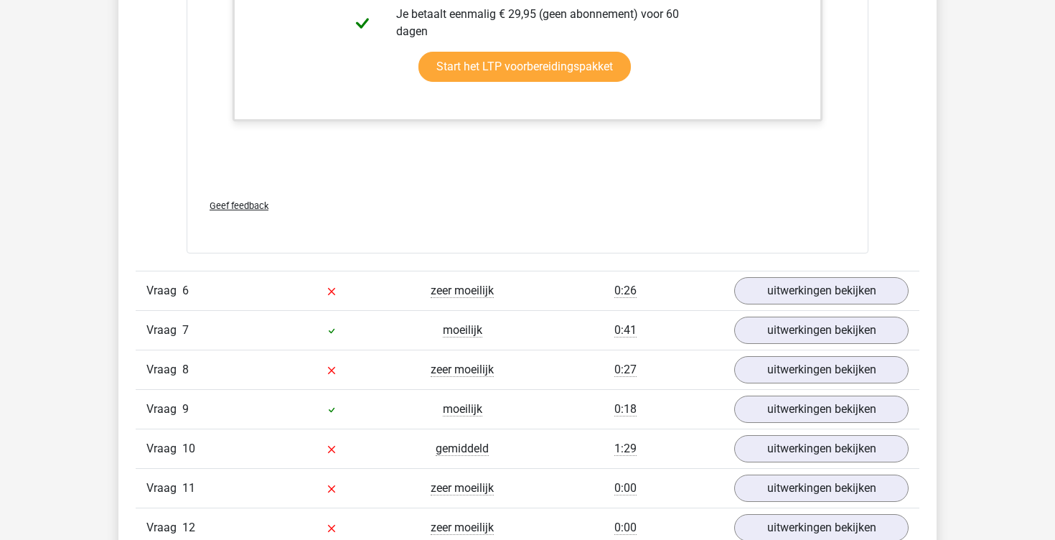
click at [798, 304] on div "Vraag 6 zeer moeilijk 0:26 uitwerkingen bekijken" at bounding box center [528, 290] width 784 height 39
click at [798, 300] on link "uitwerkingen bekijken" at bounding box center [821, 291] width 200 height 32
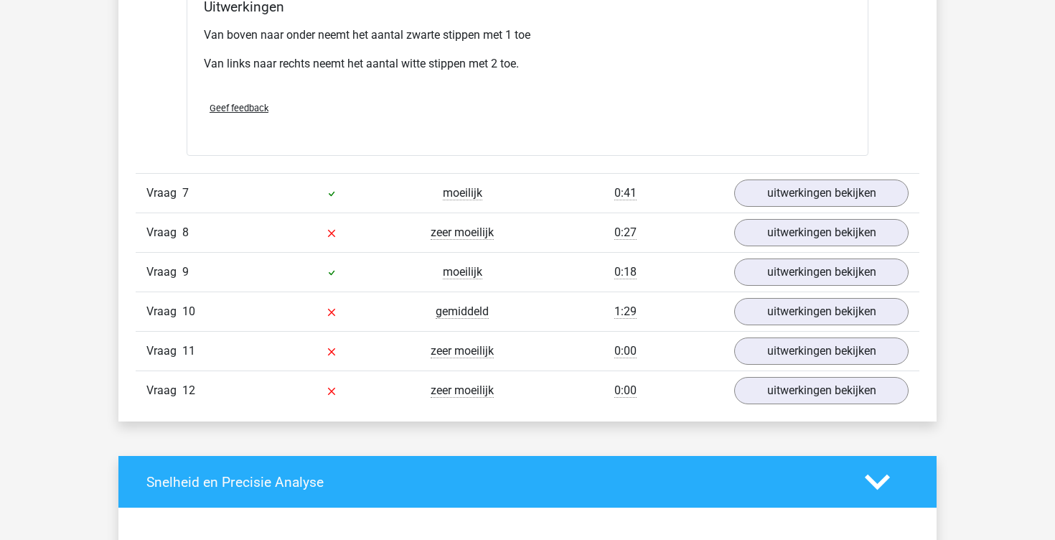
scroll to position [6188, 0]
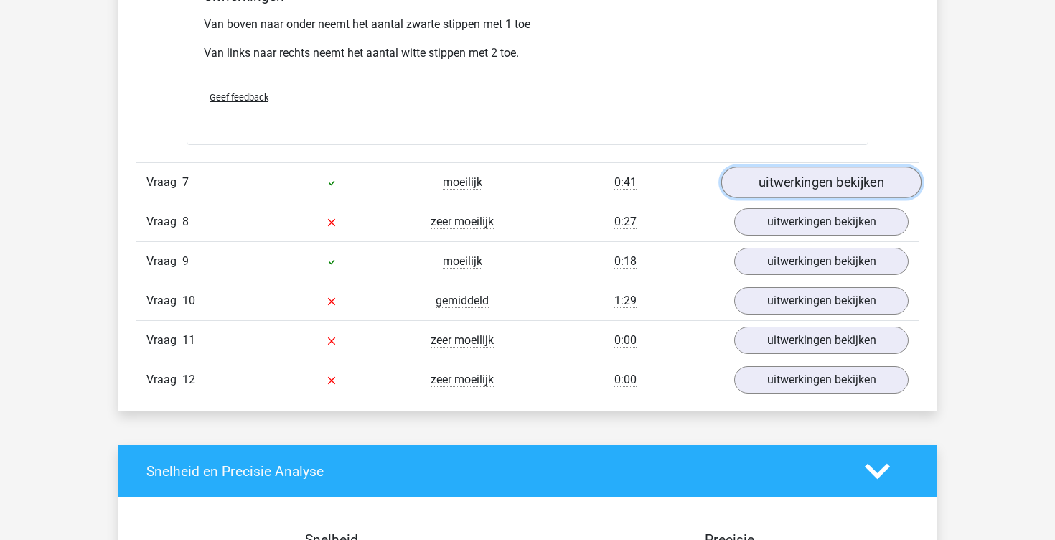
click at [790, 191] on link "uitwerkingen bekijken" at bounding box center [821, 183] width 200 height 32
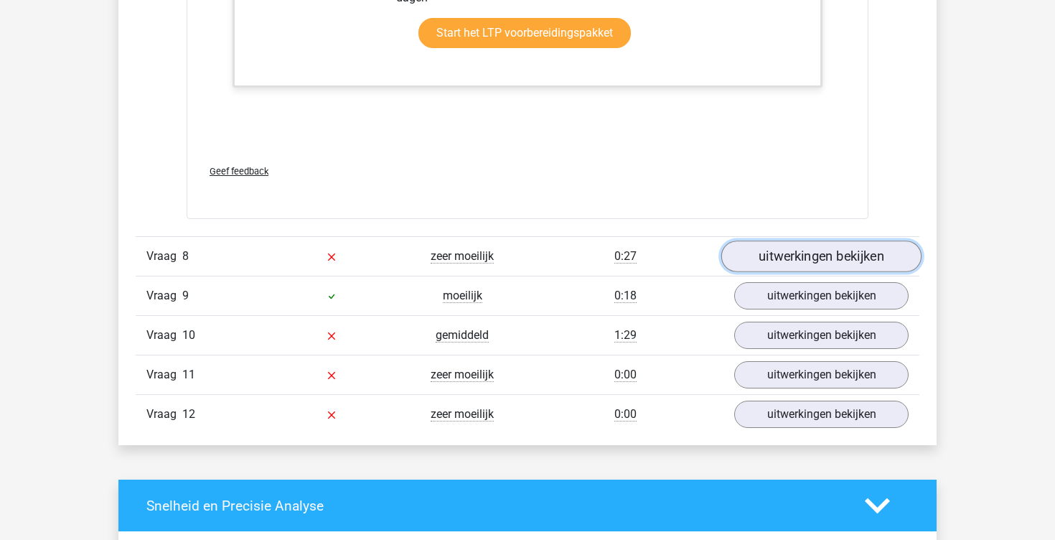
click at [774, 265] on link "uitwerkingen bekijken" at bounding box center [821, 256] width 200 height 32
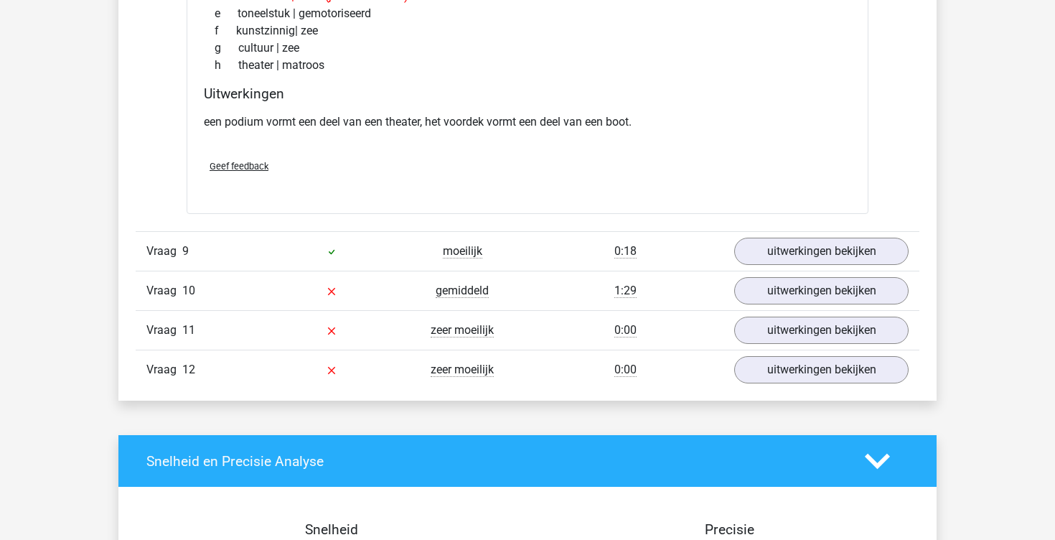
scroll to position [7325, 0]
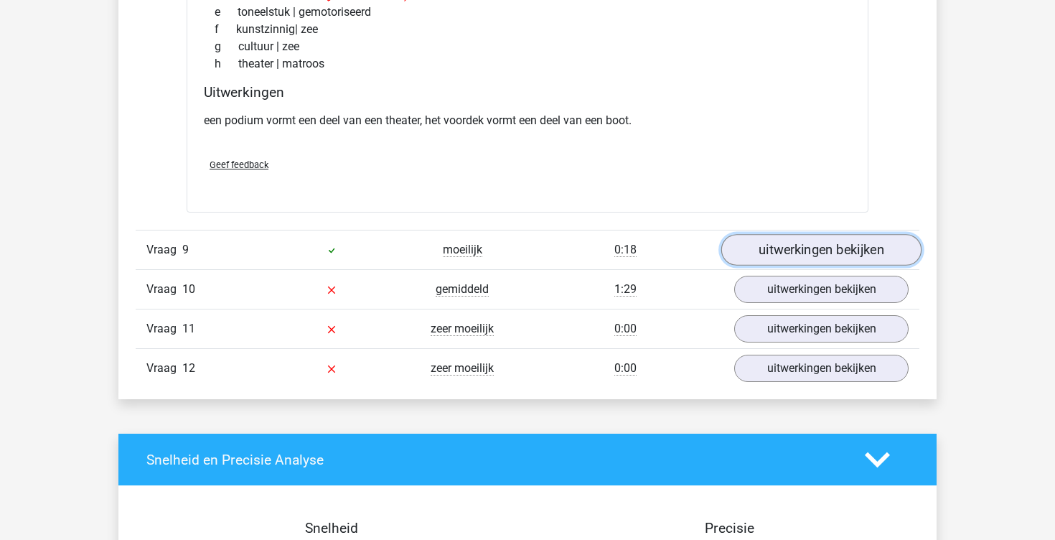
click at [777, 251] on link "uitwerkingen bekijken" at bounding box center [821, 251] width 200 height 32
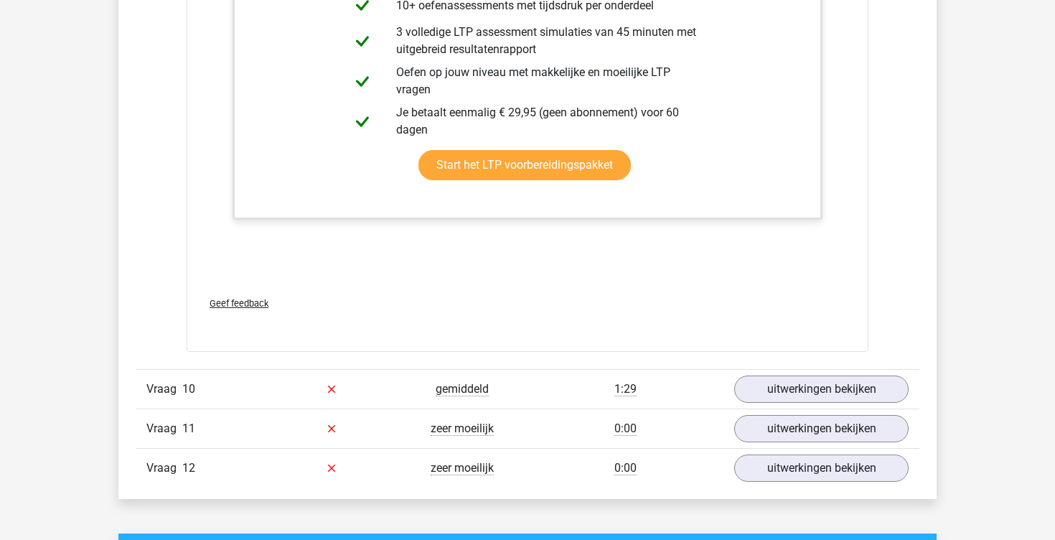
scroll to position [8008, 0]
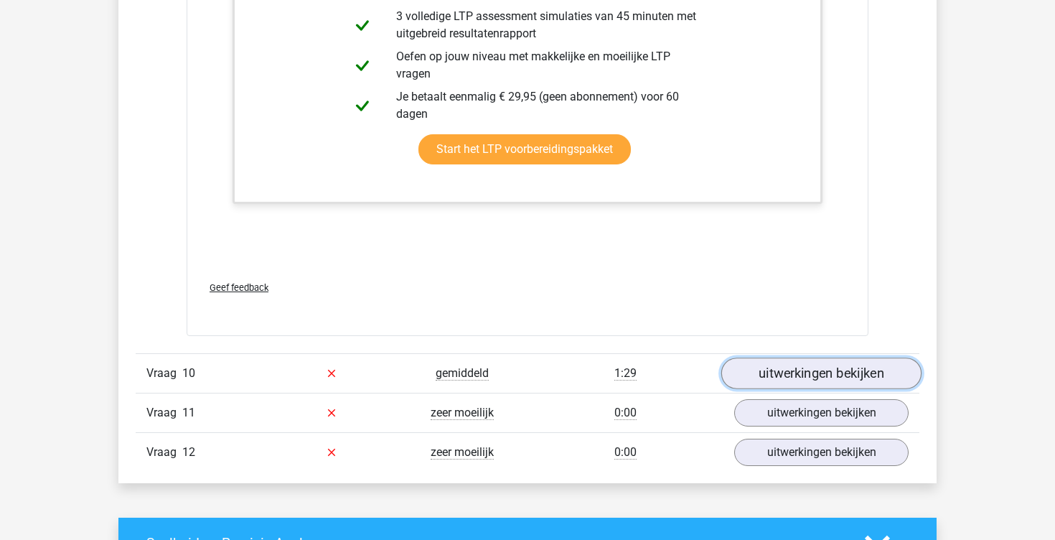
click at [783, 375] on link "uitwerkingen bekijken" at bounding box center [821, 373] width 200 height 32
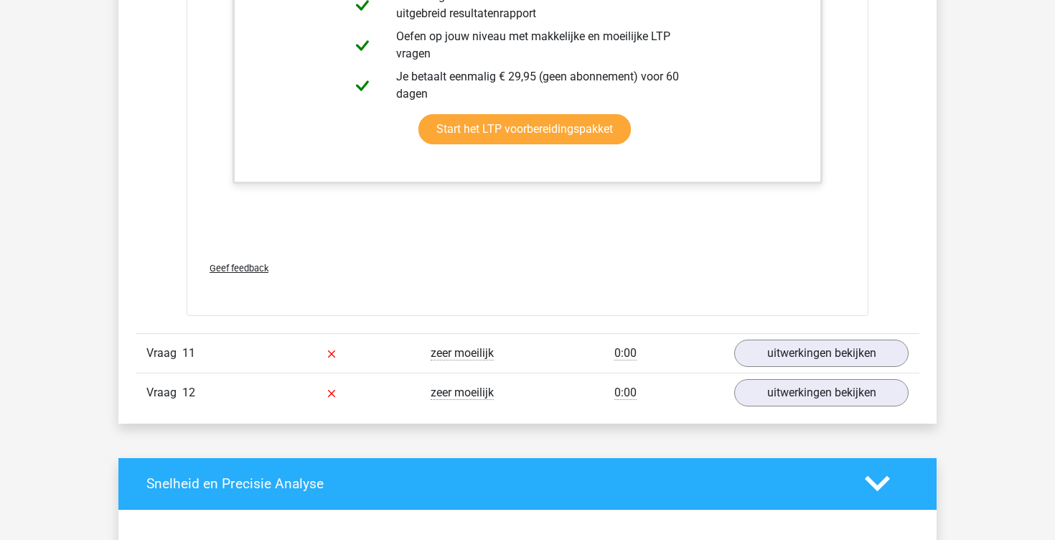
scroll to position [9078, 0]
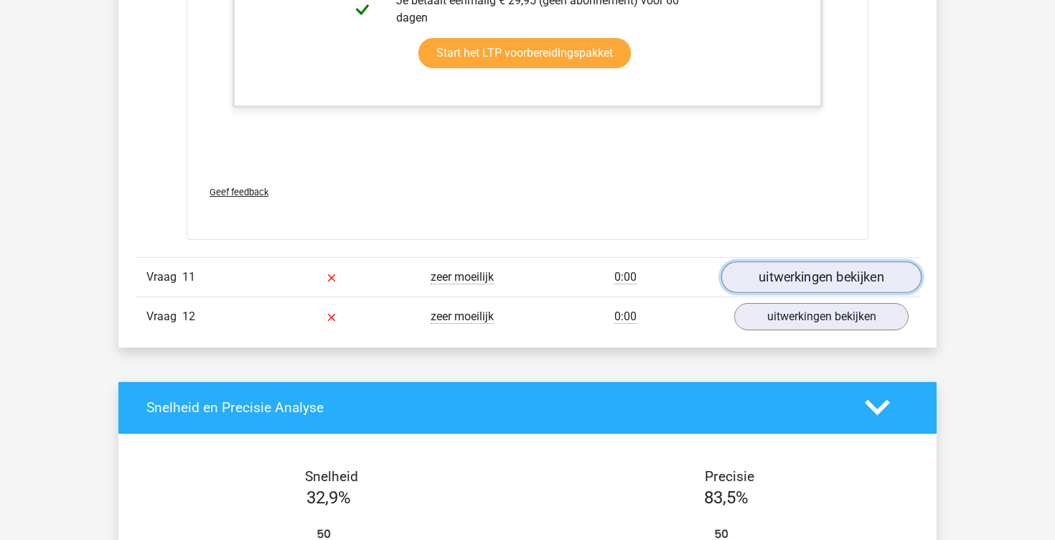
click at [808, 274] on link "uitwerkingen bekijken" at bounding box center [821, 277] width 200 height 32
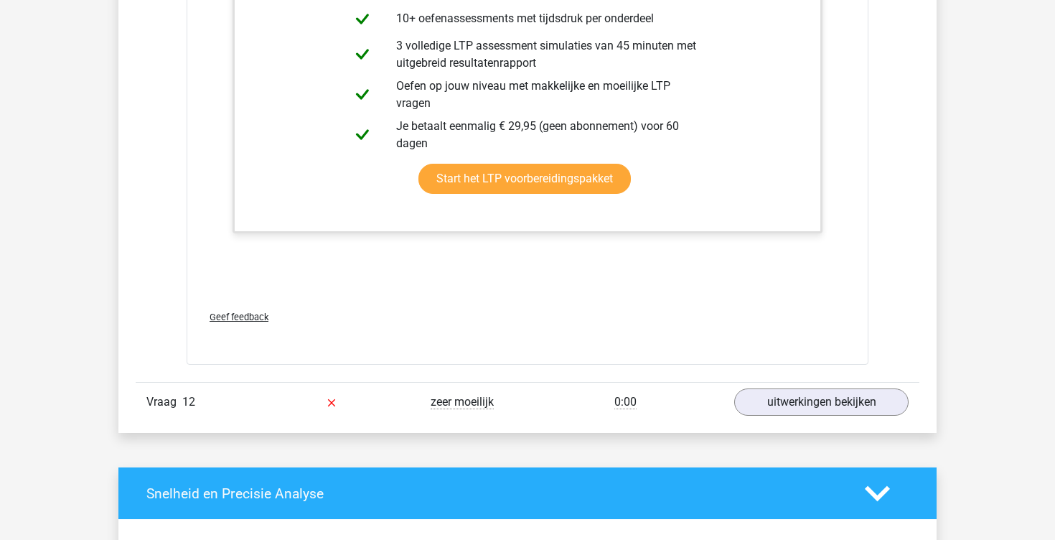
scroll to position [9957, 0]
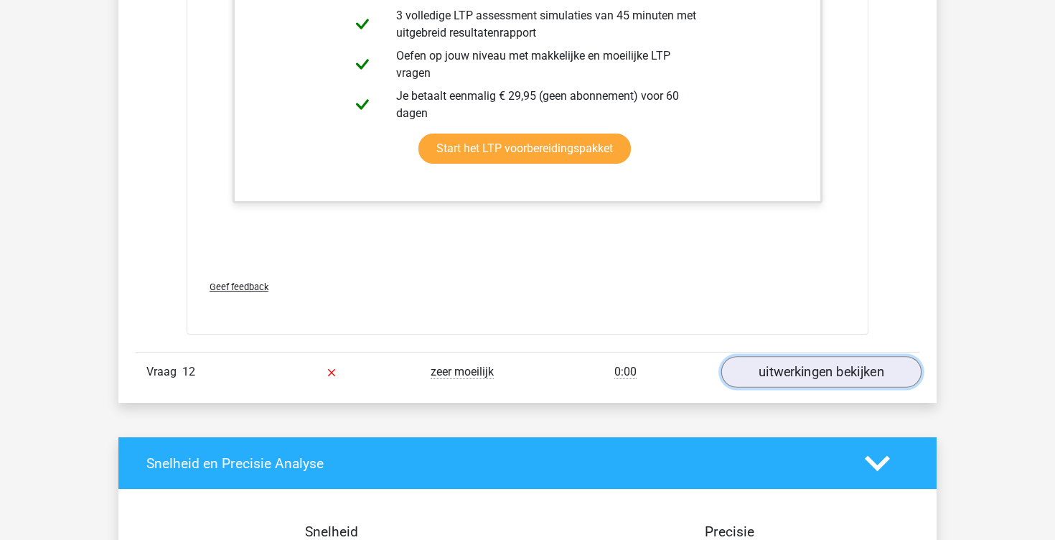
click at [808, 366] on link "uitwerkingen bekijken" at bounding box center [821, 372] width 200 height 32
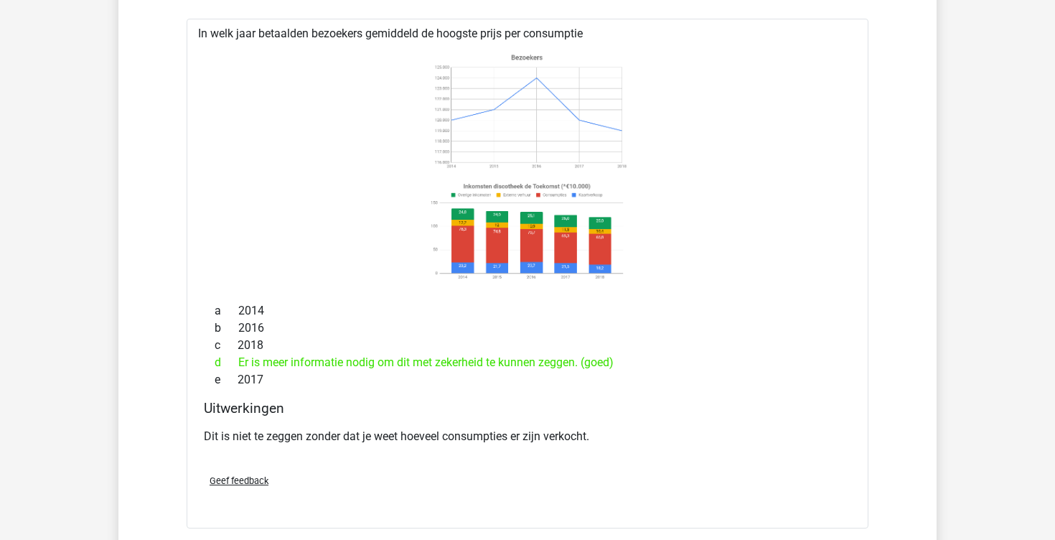
scroll to position [9957, 0]
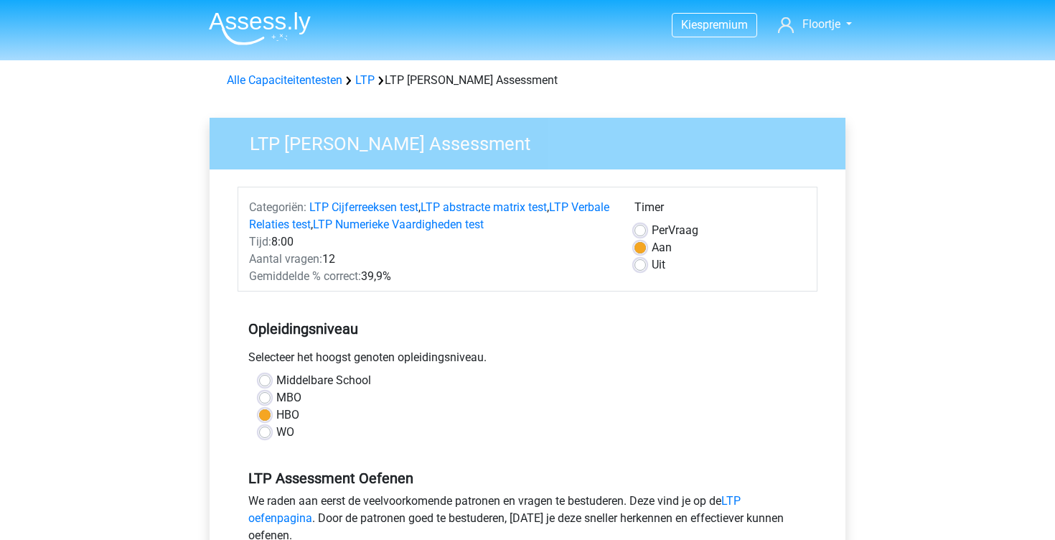
scroll to position [223, 0]
